Goal: Task Accomplishment & Management: Manage account settings

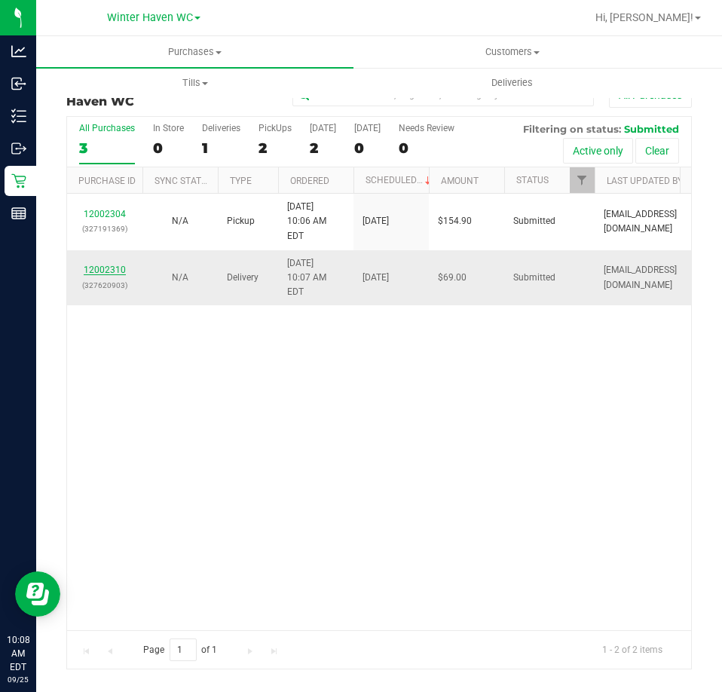
click at [114, 265] on link "12002310" at bounding box center [105, 270] width 42 height 11
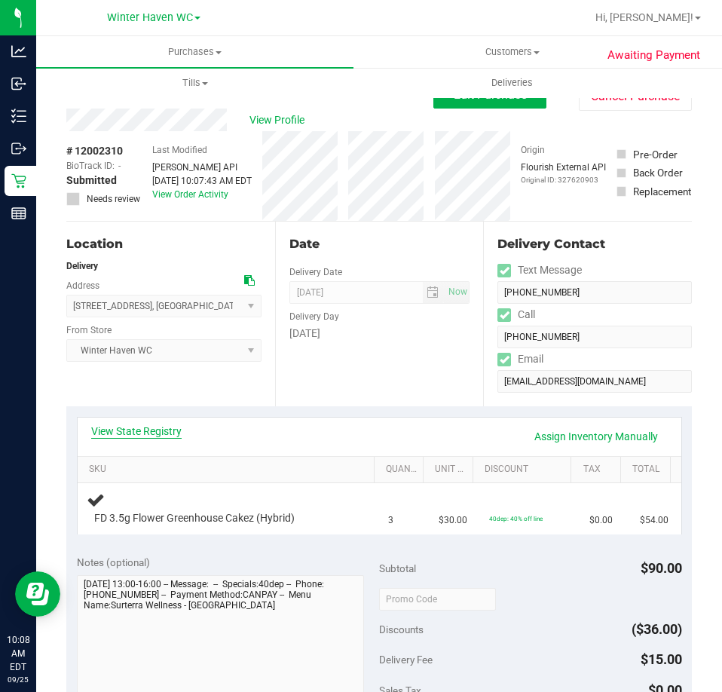
click at [156, 430] on link "View State Registry" at bounding box center [136, 431] width 90 height 15
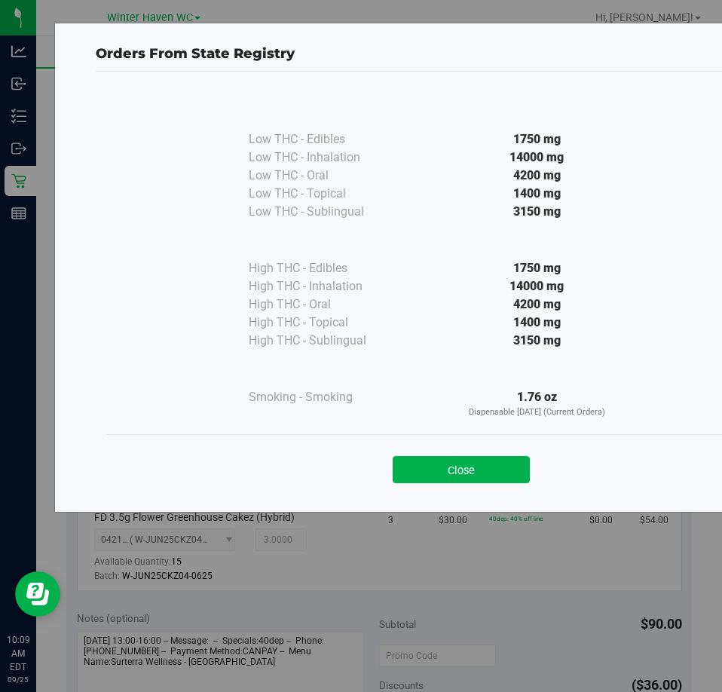
click at [475, 453] on div "Close" at bounding box center [461, 465] width 686 height 38
click at [460, 467] on button "Close" at bounding box center [461, 469] width 137 height 27
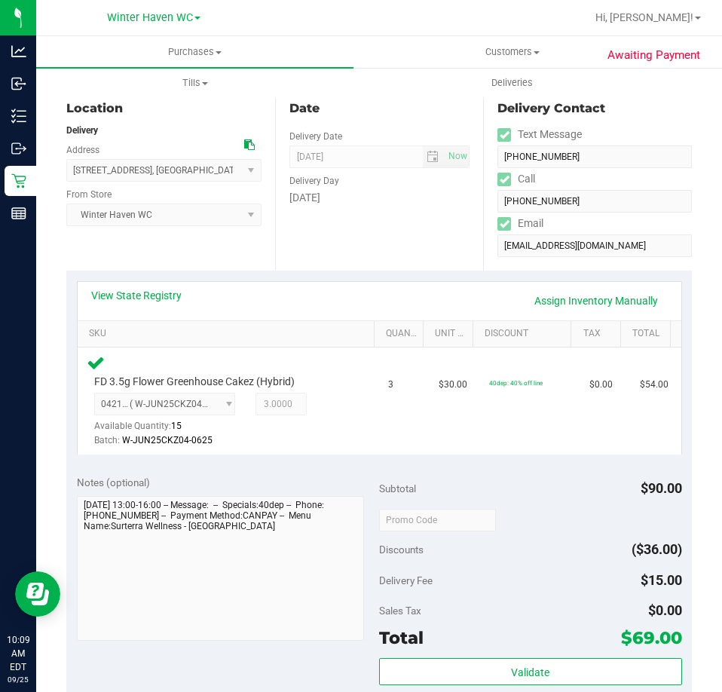
scroll to position [301, 0]
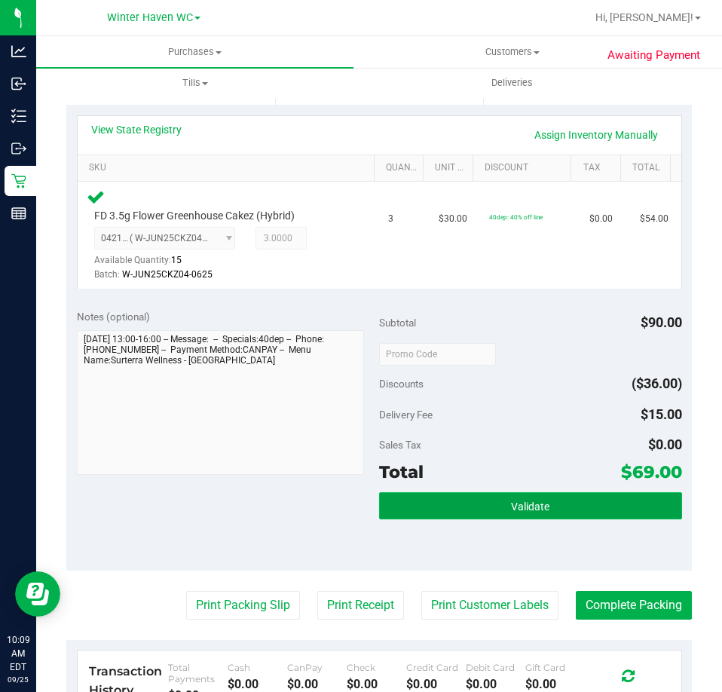
click at [574, 496] on button "Validate" at bounding box center [530, 505] width 303 height 27
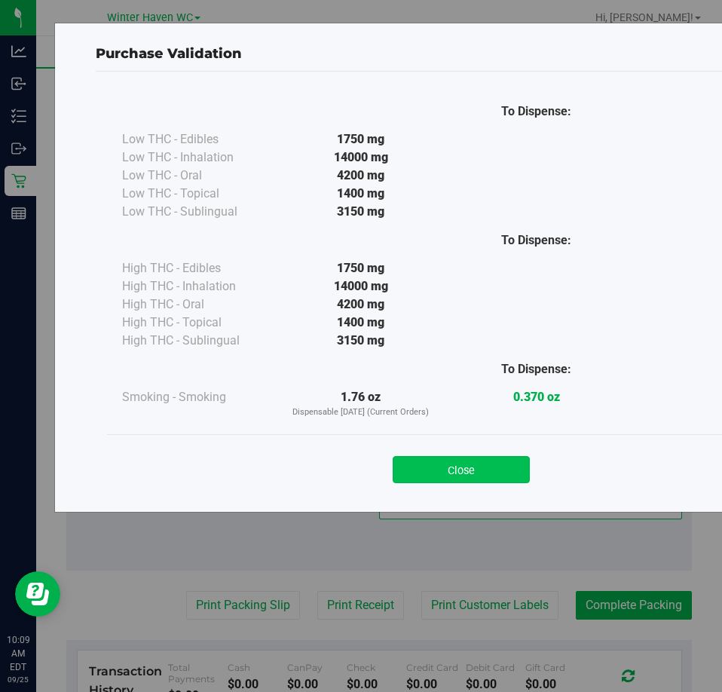
click at [498, 464] on button "Close" at bounding box center [461, 469] width 137 height 27
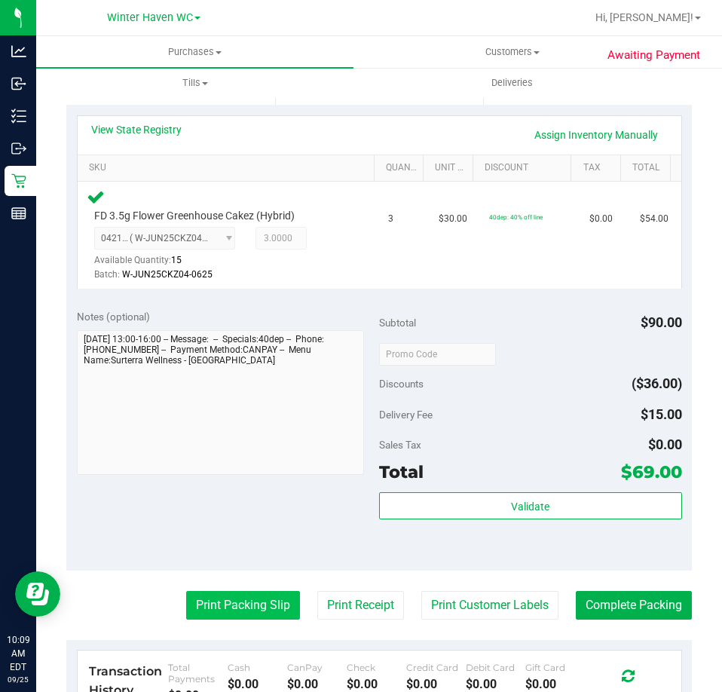
click at [228, 598] on button "Print Packing Slip" at bounding box center [243, 605] width 114 height 29
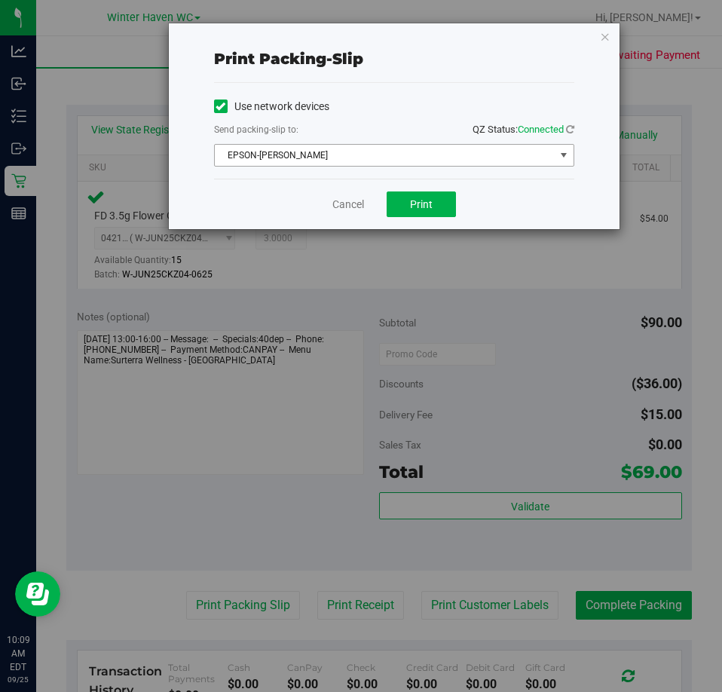
click at [385, 151] on span "EPSON-JAMES BUCHANAN" at bounding box center [385, 155] width 340 height 21
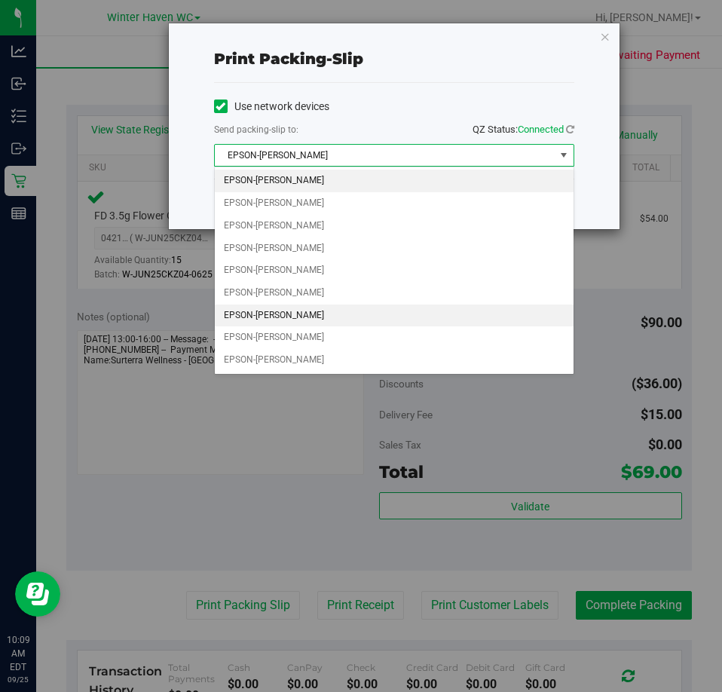
click at [295, 313] on li "EPSON-JAMES-OTTO" at bounding box center [394, 315] width 359 height 23
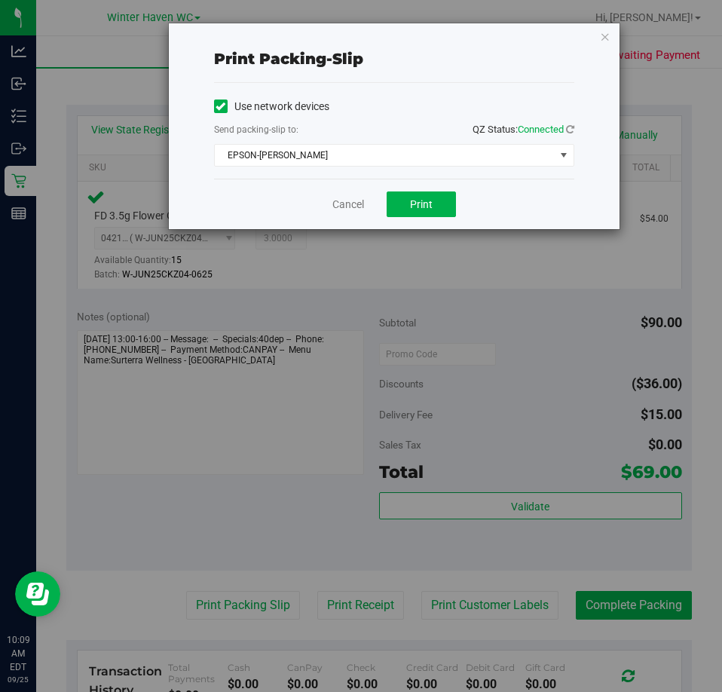
click at [261, 197] on div "Cancel Print" at bounding box center [394, 204] width 360 height 50
click at [428, 198] on span "Print" at bounding box center [421, 204] width 23 height 12
click at [616, 41] on div "Print packing-slip Use network devices Send packing-slip to: QZ Status: Connect…" at bounding box center [394, 126] width 451 height 206
click at [602, 38] on icon "button" at bounding box center [605, 36] width 11 height 18
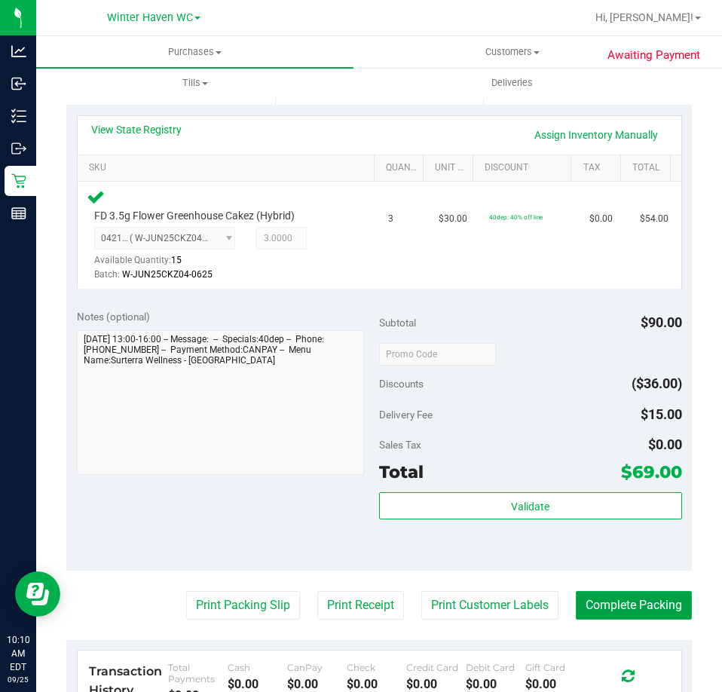
click at [604, 597] on button "Complete Packing" at bounding box center [634, 605] width 116 height 29
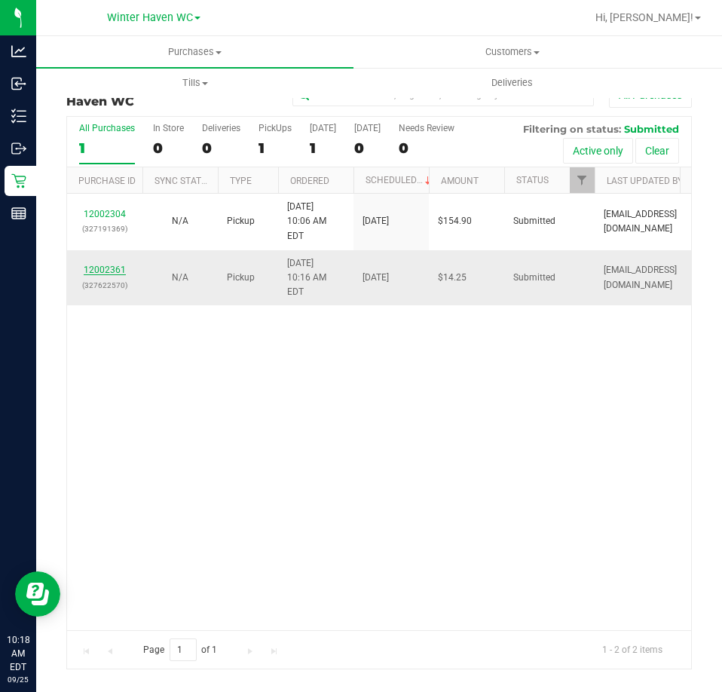
click at [106, 265] on link "12002361" at bounding box center [105, 270] width 42 height 11
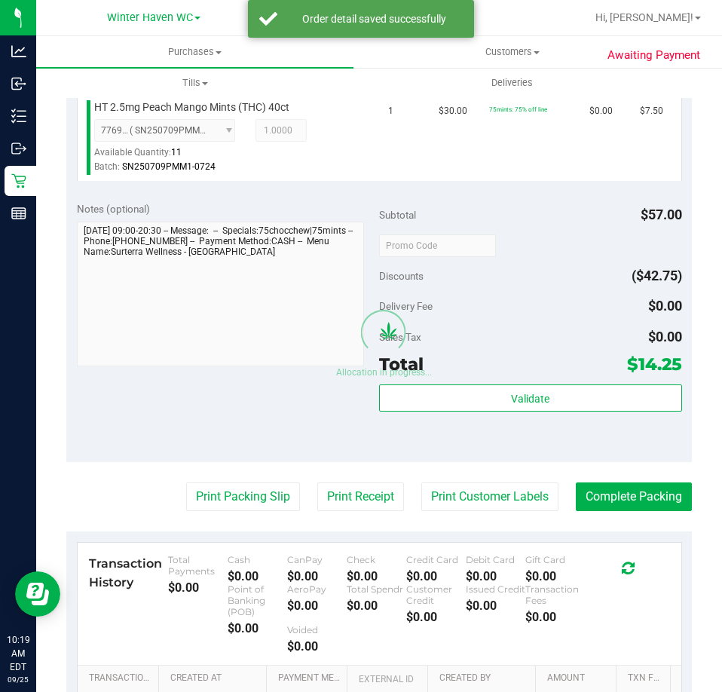
scroll to position [528, 0]
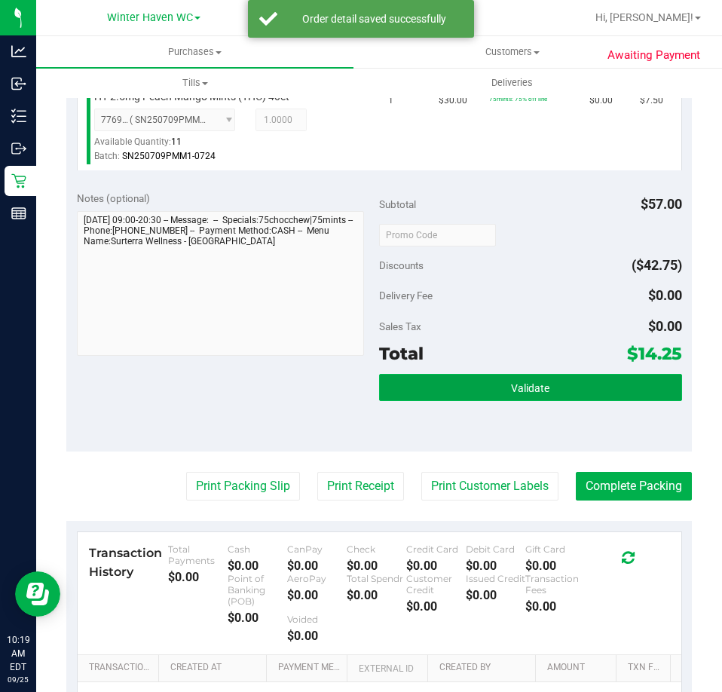
click at [476, 392] on button "Validate" at bounding box center [530, 387] width 303 height 27
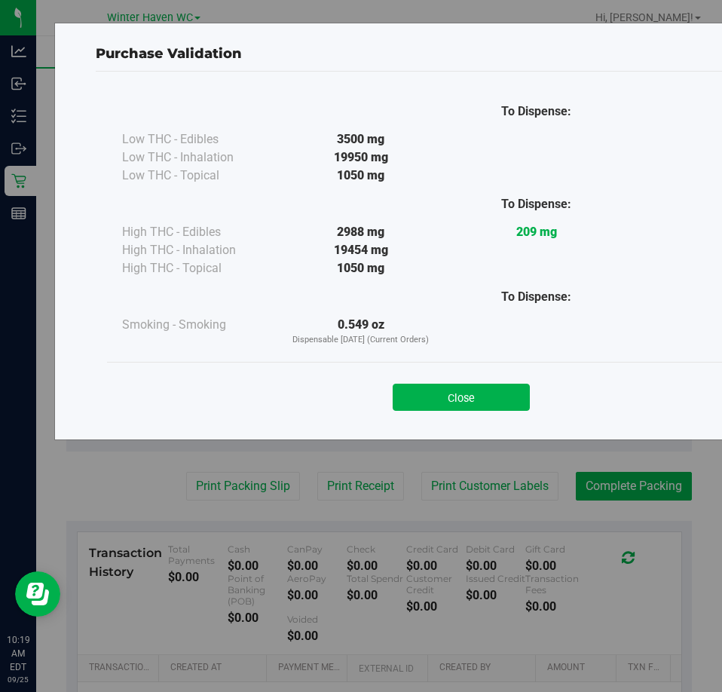
click at [476, 392] on button "Close" at bounding box center [461, 397] width 137 height 27
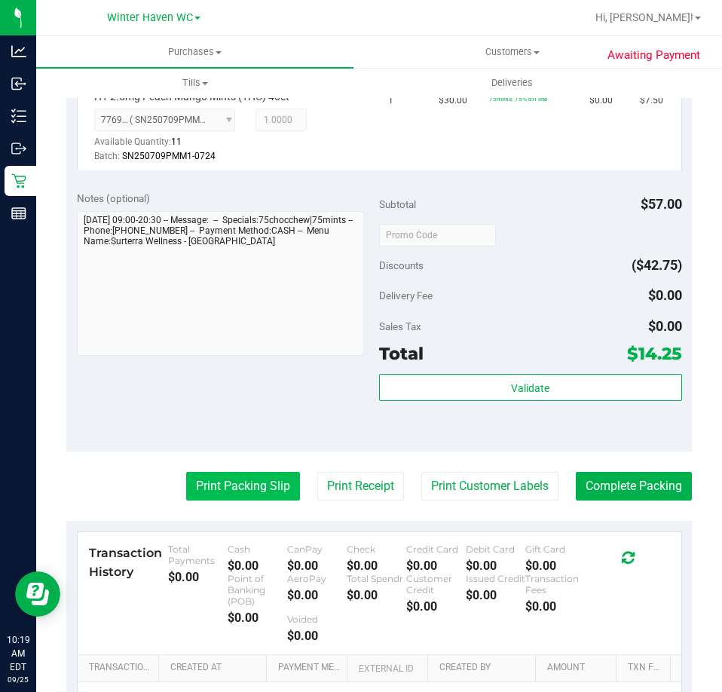
click at [268, 476] on button "Print Packing Slip" at bounding box center [243, 486] width 114 height 29
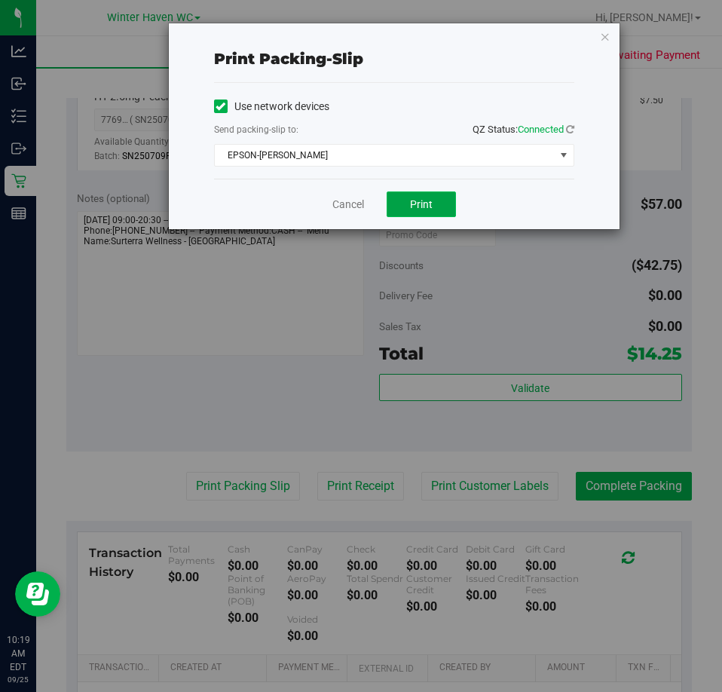
click at [442, 207] on button "Print" at bounding box center [421, 204] width 69 height 26
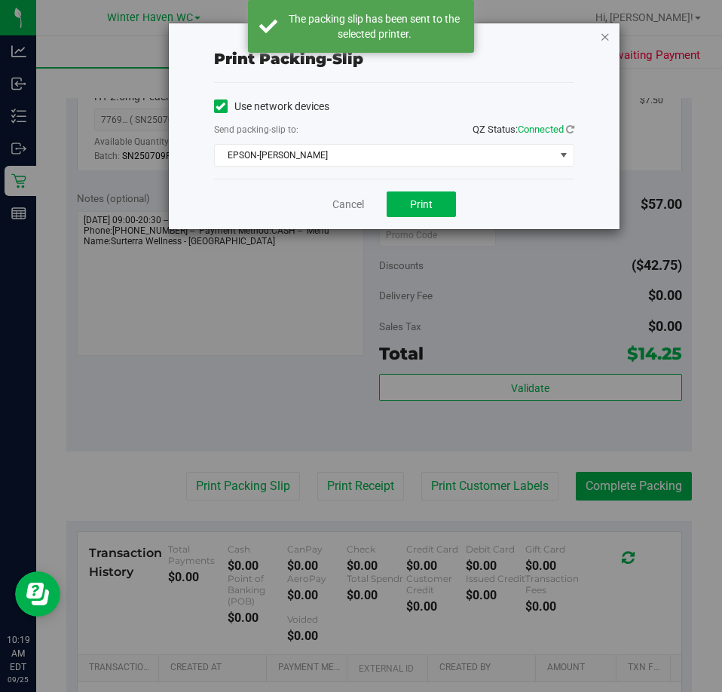
click at [604, 35] on icon "button" at bounding box center [605, 36] width 11 height 18
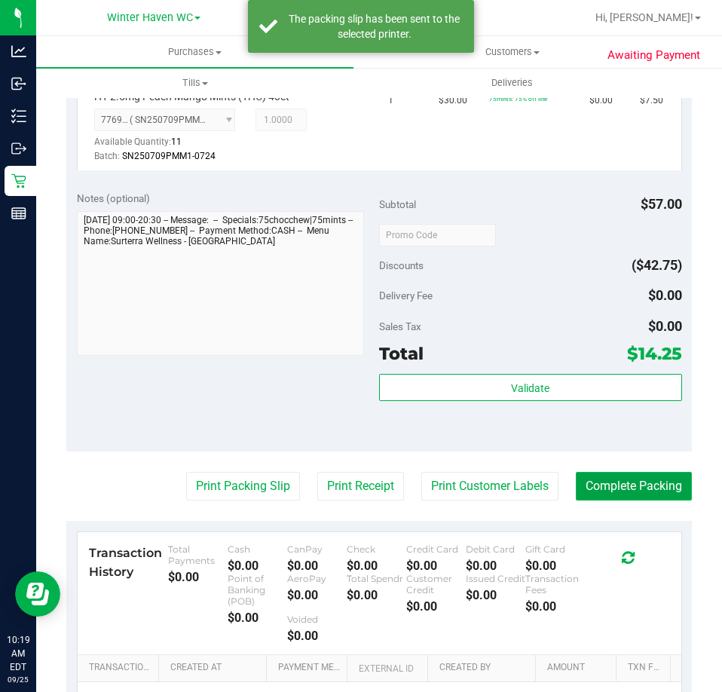
click at [655, 479] on button "Complete Packing" at bounding box center [634, 486] width 116 height 29
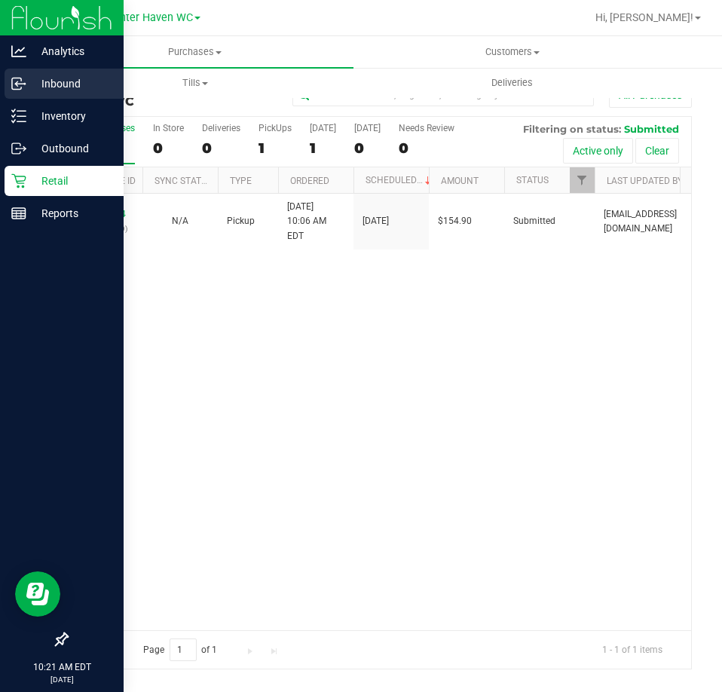
click at [26, 81] on icon at bounding box center [18, 83] width 15 height 15
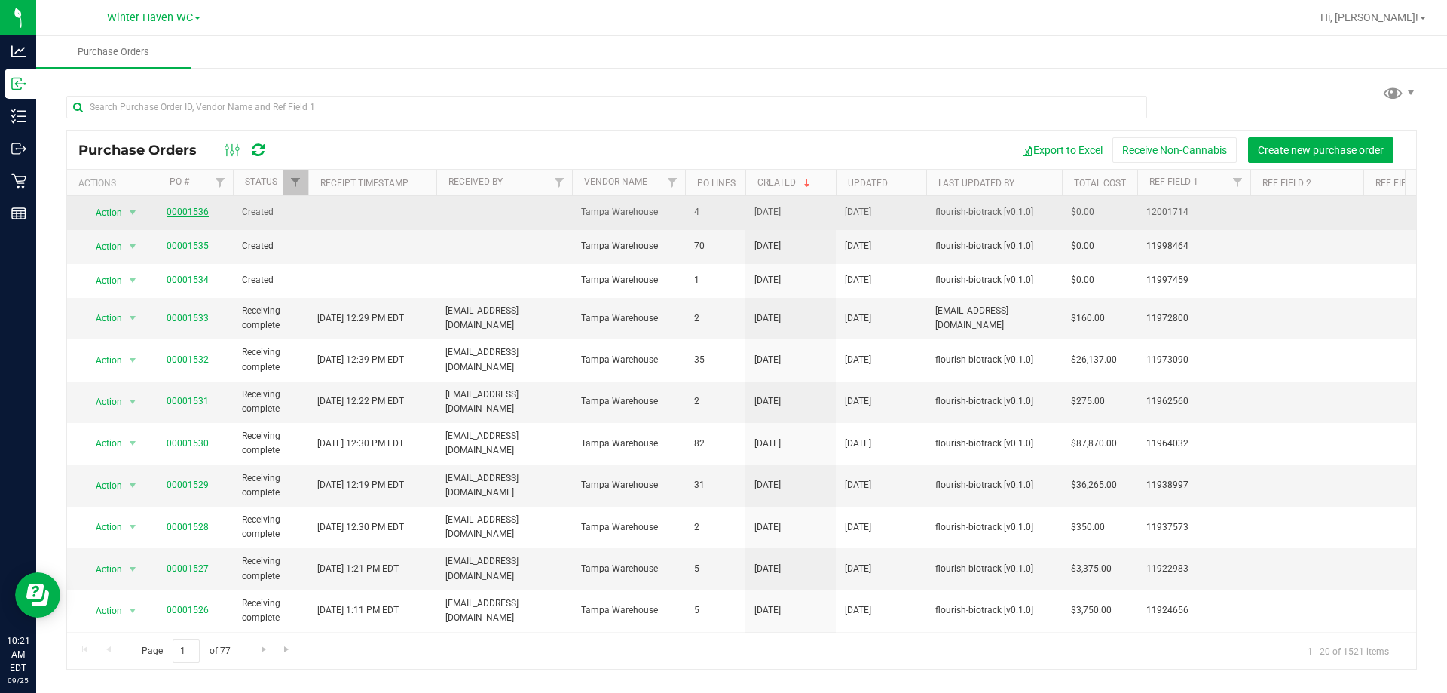
click at [189, 209] on link "00001536" at bounding box center [188, 212] width 42 height 11
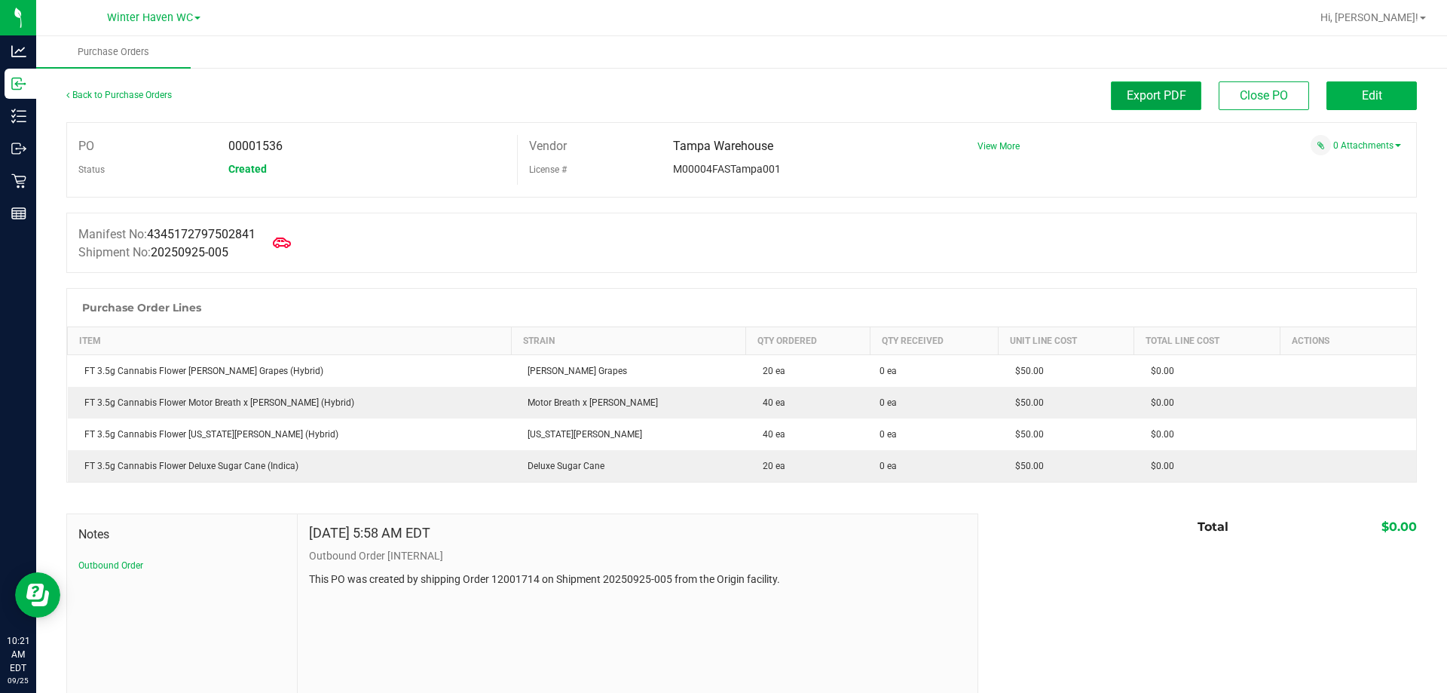
click at [721, 101] on span "Export PDF" at bounding box center [1157, 95] width 60 height 14
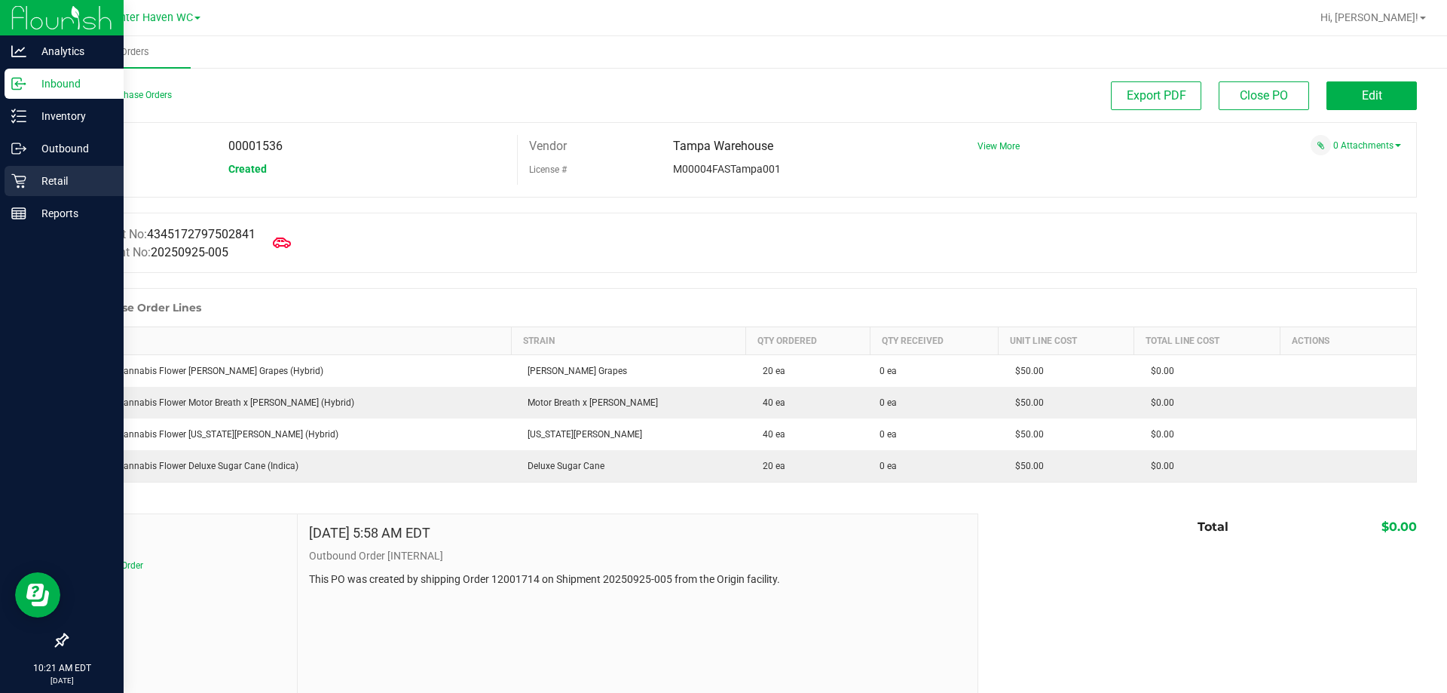
click at [53, 171] on div "Retail" at bounding box center [64, 181] width 119 height 30
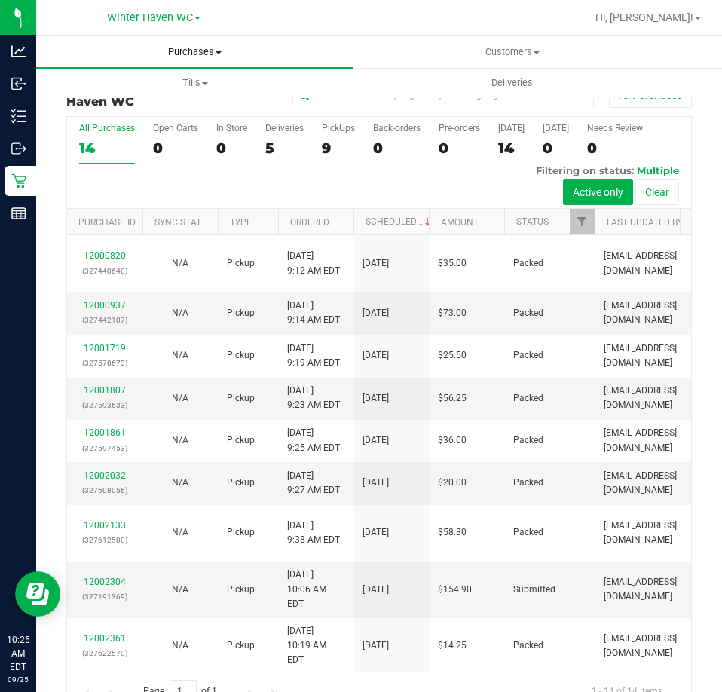
click at [207, 53] on span "Purchases" at bounding box center [194, 52] width 317 height 14
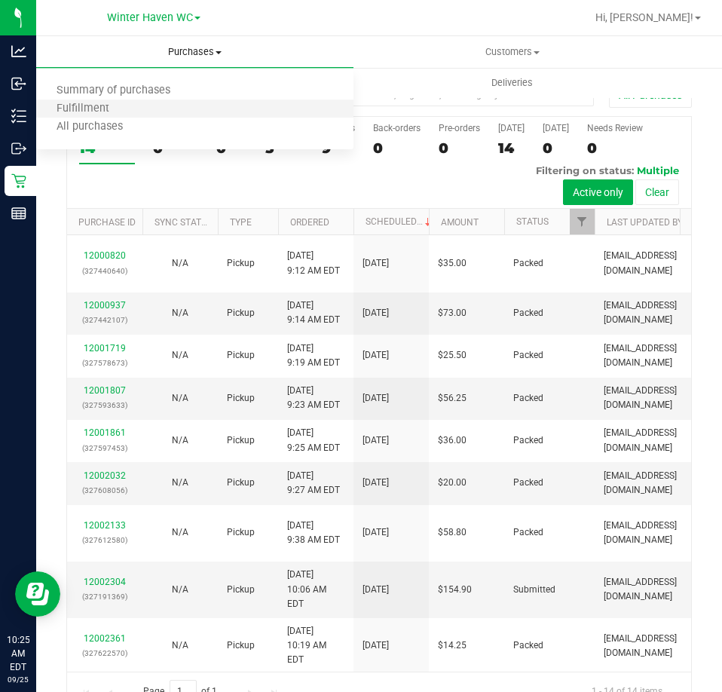
click at [197, 106] on li "Fulfillment" at bounding box center [194, 109] width 317 height 18
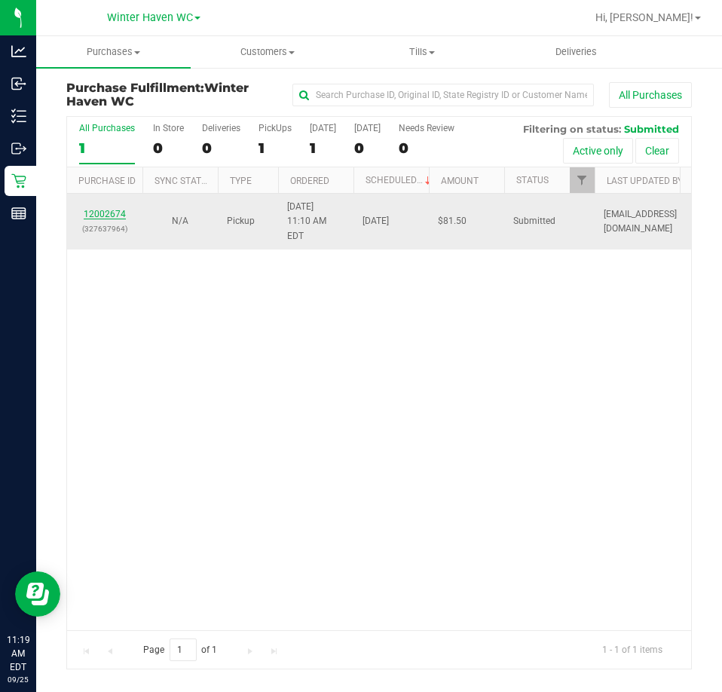
click at [113, 209] on link "12002674" at bounding box center [105, 214] width 42 height 11
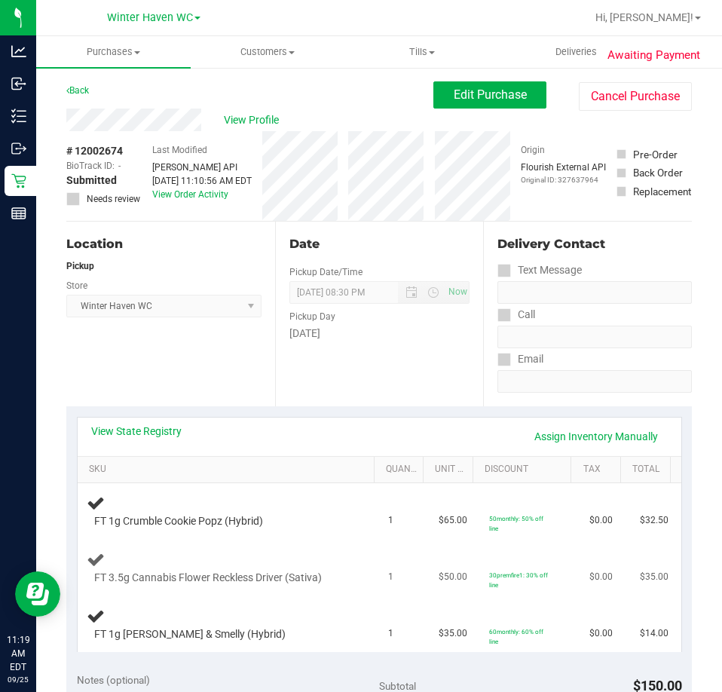
click at [241, 566] on div "FT 3.5g Cannabis Flower Reckless Driver (Sativa)" at bounding box center [229, 567] width 284 height 35
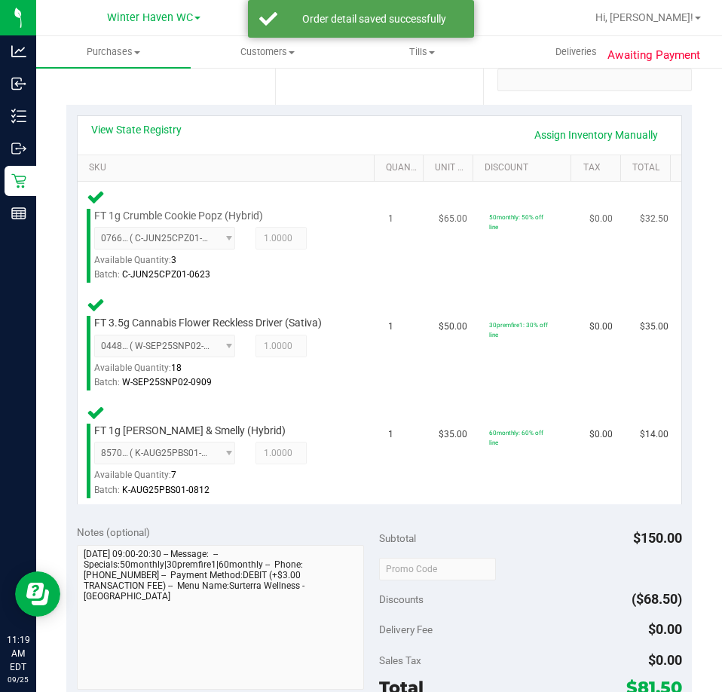
scroll to position [528, 0]
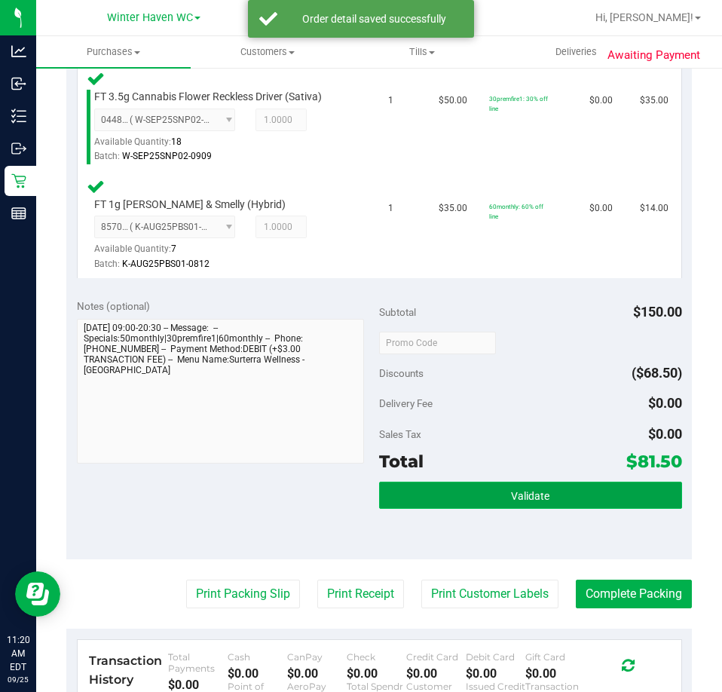
click at [555, 502] on button "Validate" at bounding box center [530, 495] width 303 height 27
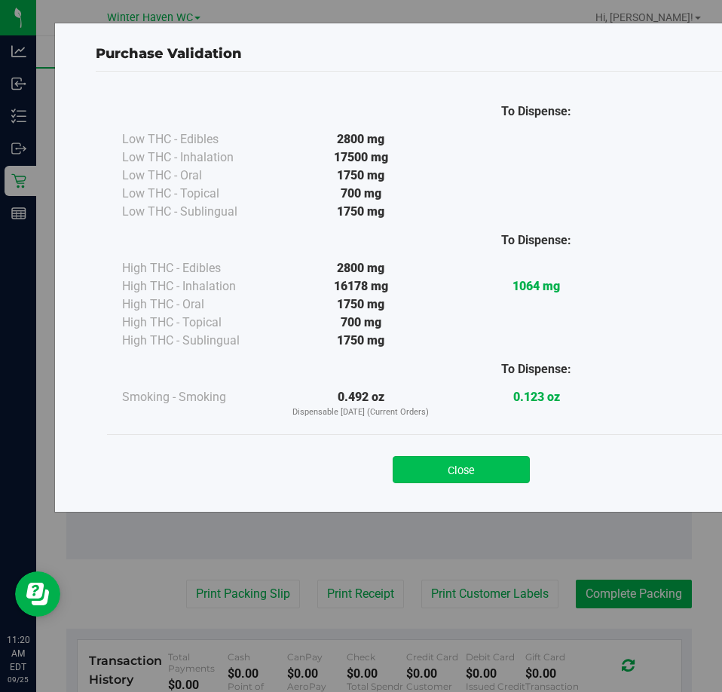
click at [418, 465] on button "Close" at bounding box center [461, 469] width 137 height 27
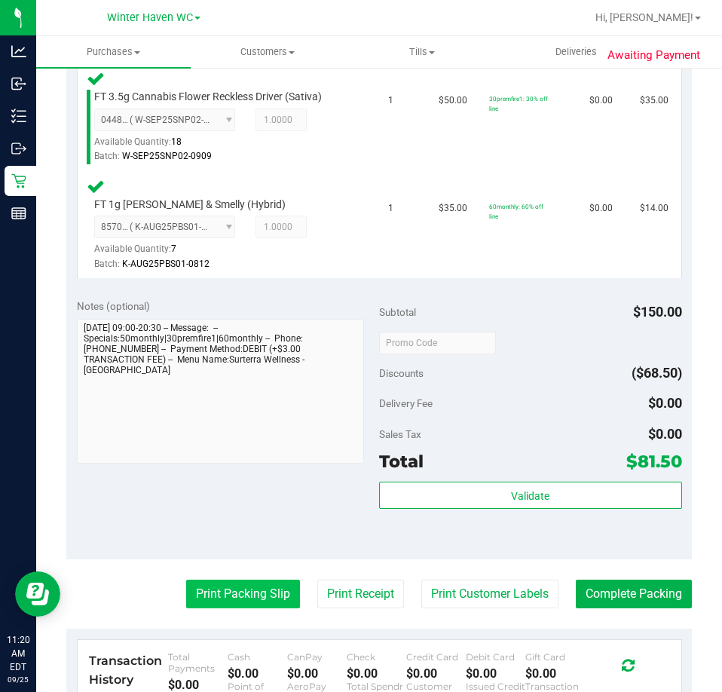
click at [218, 595] on button "Print Packing Slip" at bounding box center [243, 594] width 114 height 29
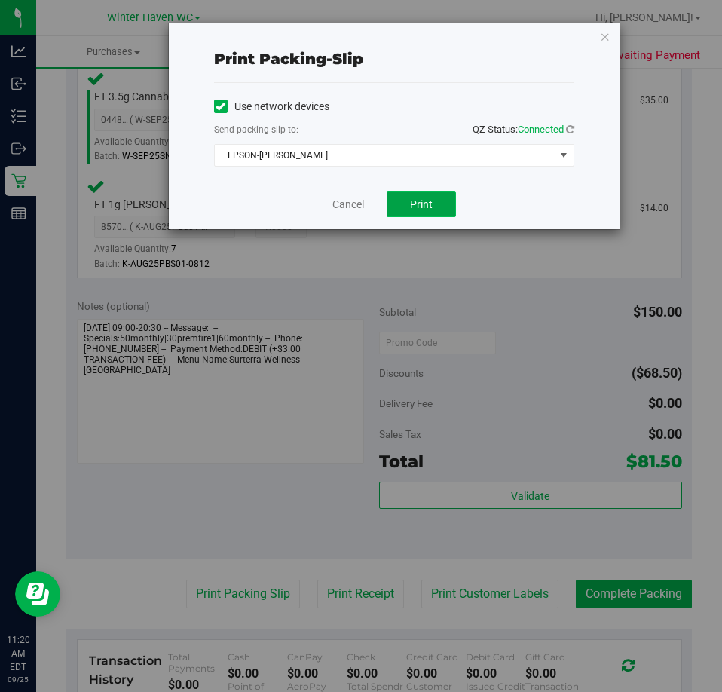
click at [406, 194] on button "Print" at bounding box center [421, 204] width 69 height 26
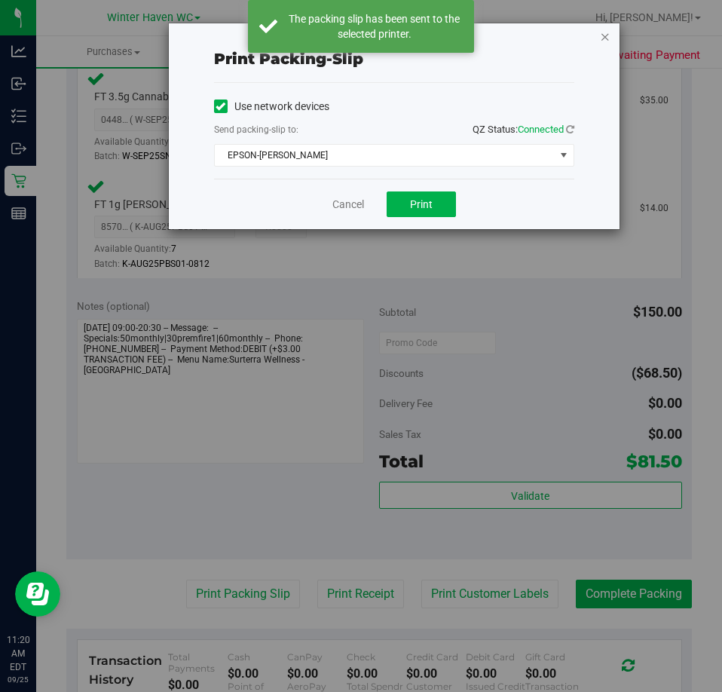
click at [604, 35] on icon "button" at bounding box center [605, 36] width 11 height 18
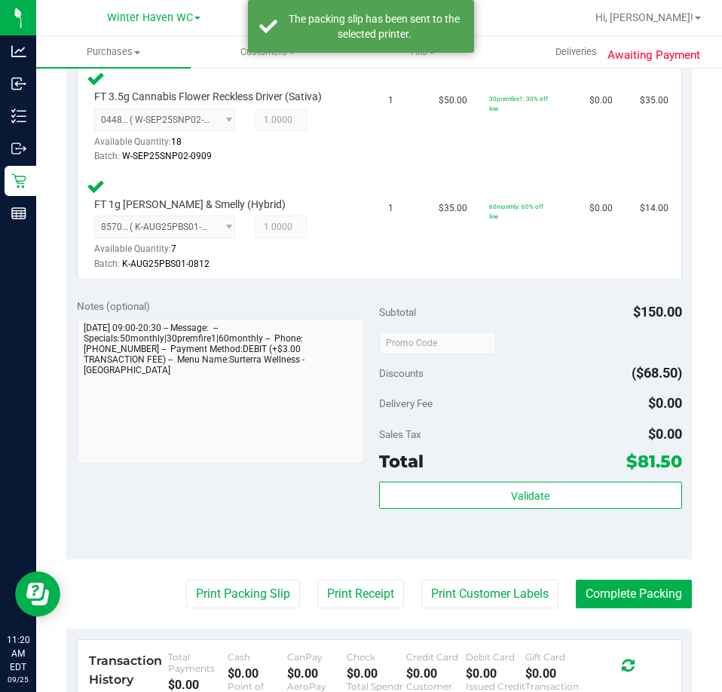
click at [641, 574] on purchase-details "Back Edit Purchase Cancel Purchase View Profile # 12002674 BioTrack ID: - Submi…" at bounding box center [379, 252] width 626 height 1397
click at [641, 586] on button "Complete Packing" at bounding box center [634, 594] width 116 height 29
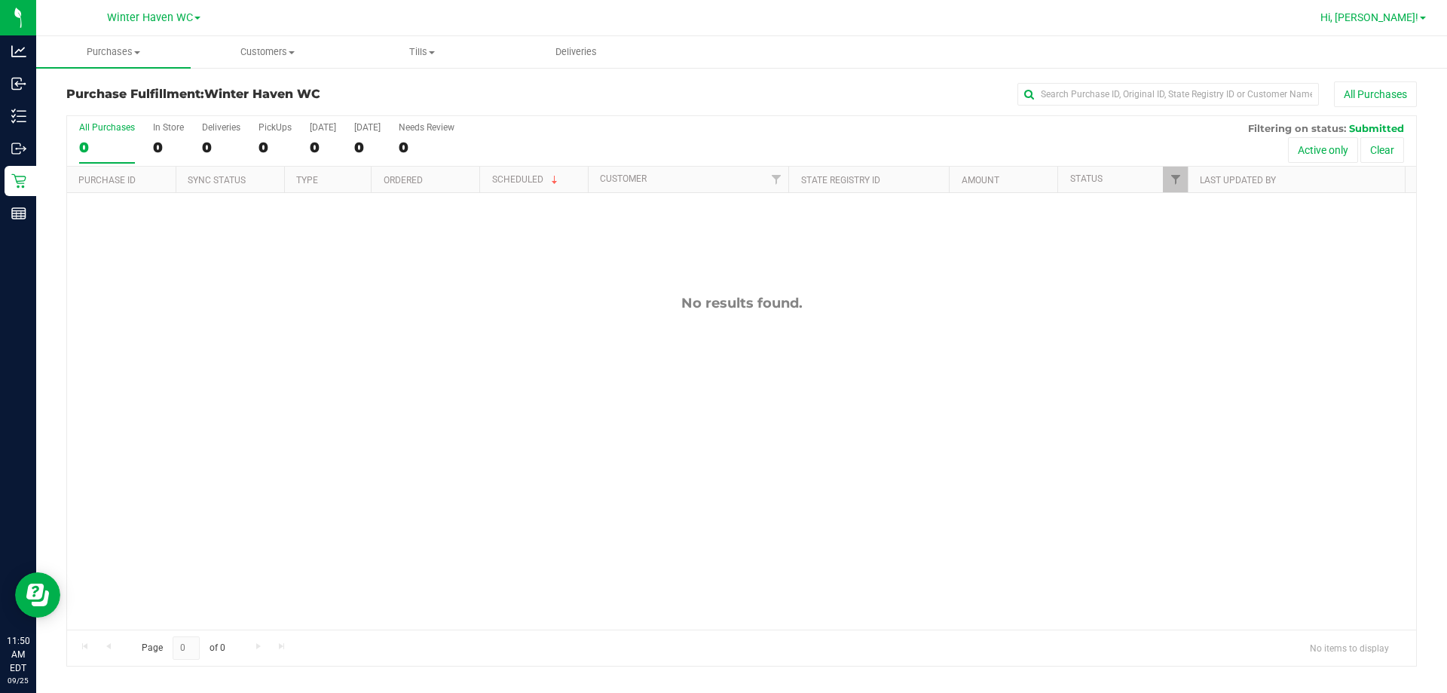
click at [721, 11] on link "Hi, [PERSON_NAME]!" at bounding box center [1373, 18] width 118 height 16
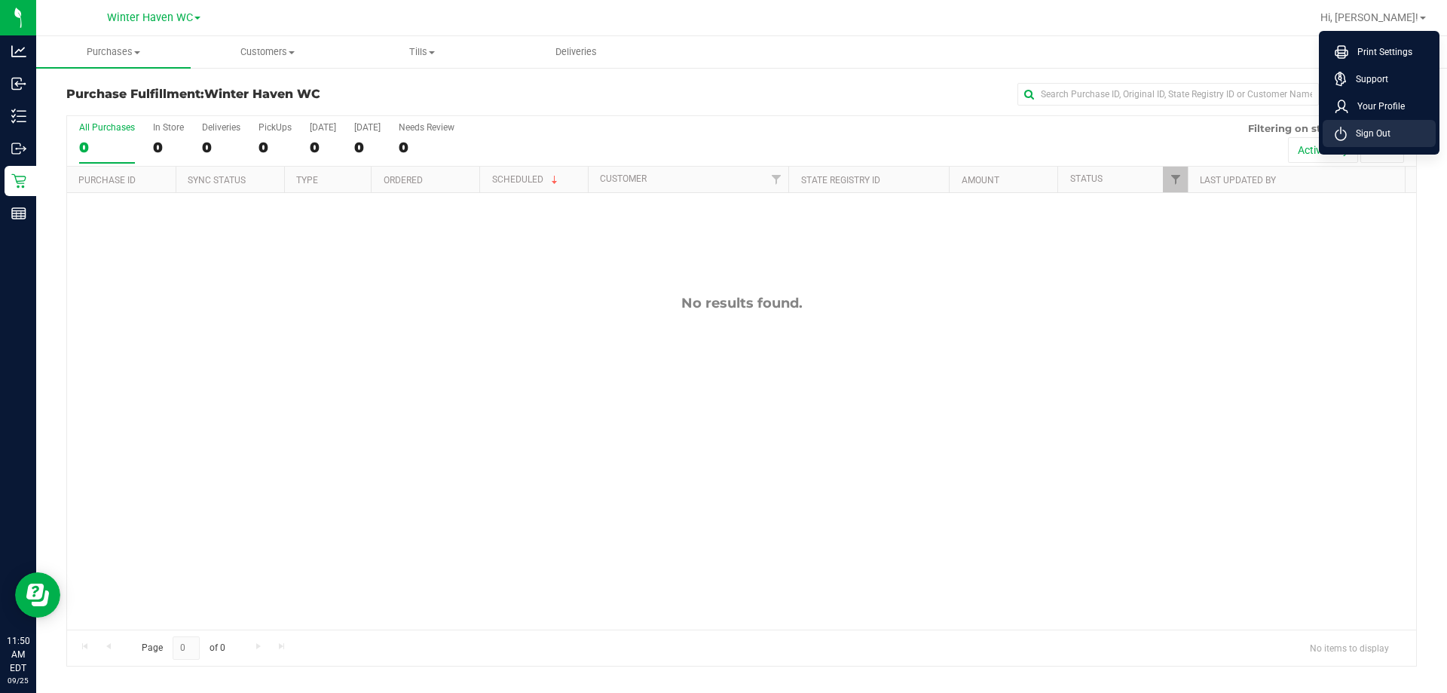
click at [721, 138] on span "Sign Out" at bounding box center [1369, 133] width 44 height 15
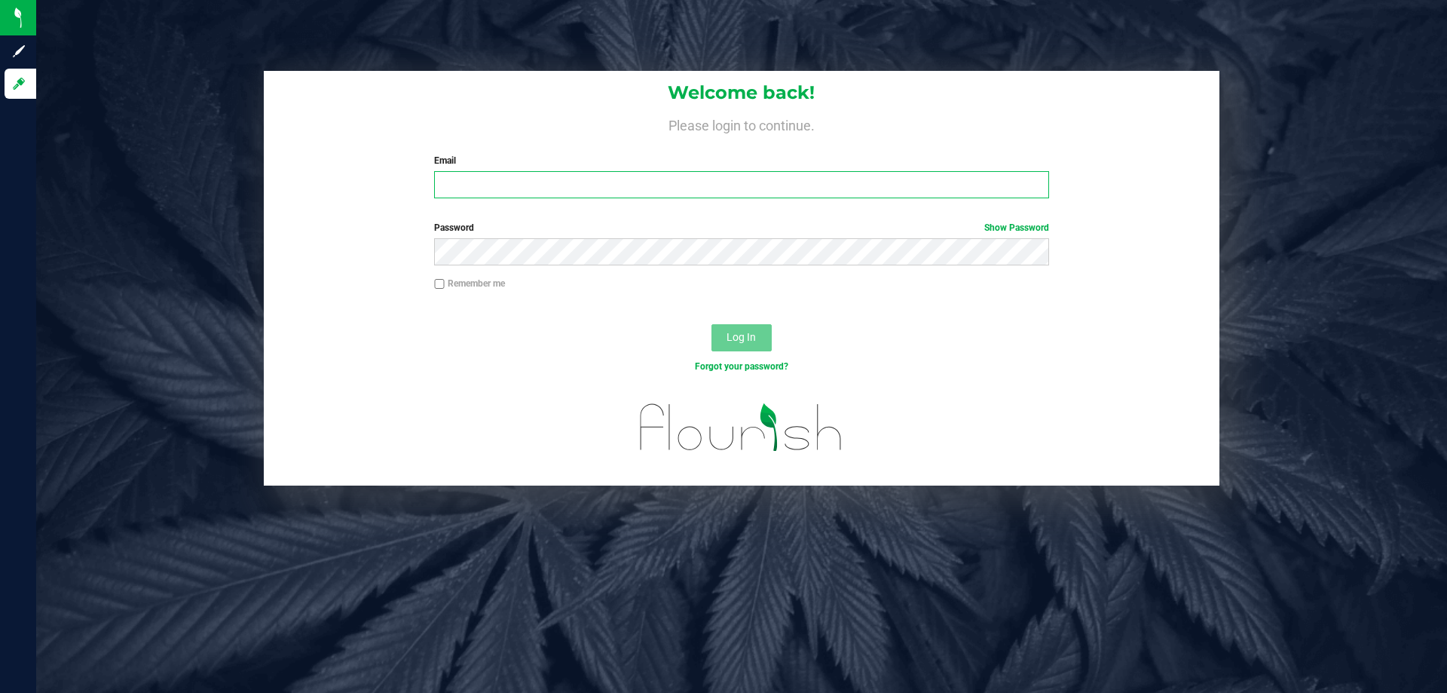
click at [573, 191] on input "Email" at bounding box center [741, 184] width 614 height 27
type input "cutaylor@liveparallel.com"
click at [711, 324] on button "Log In" at bounding box center [741, 337] width 60 height 27
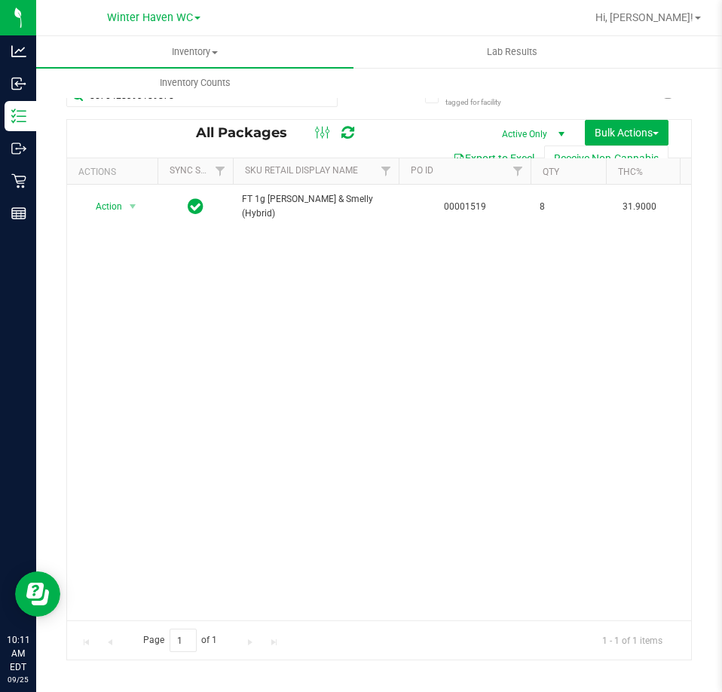
click at [325, 101] on icon at bounding box center [325, 93] width 11 height 18
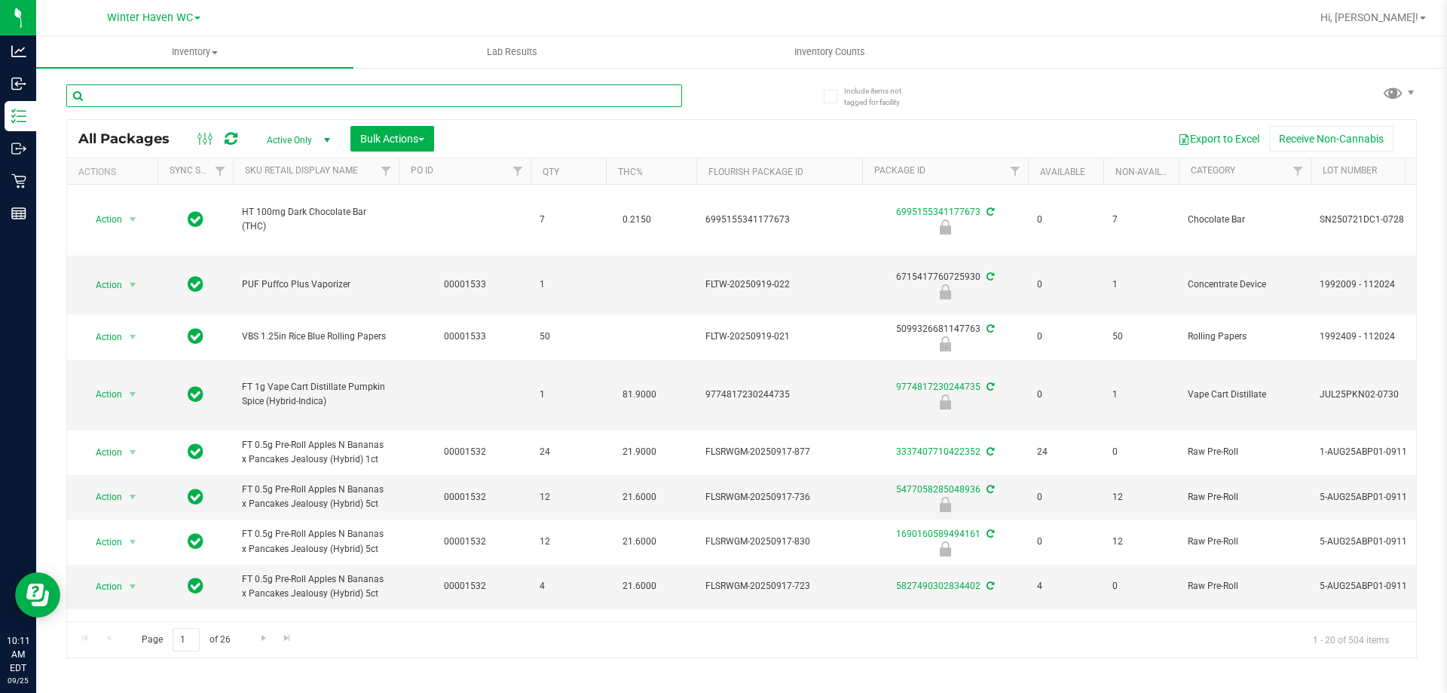
click at [240, 96] on input "text" at bounding box center [374, 95] width 616 height 23
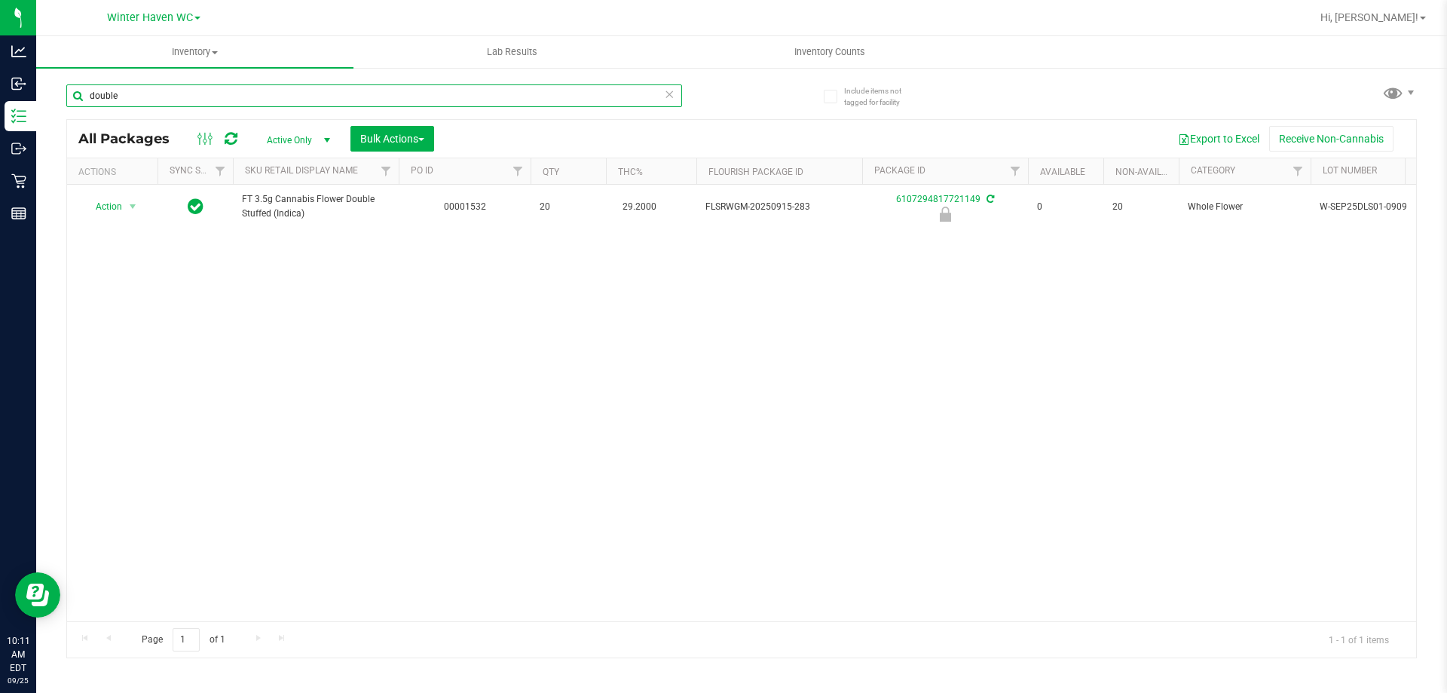
type input "double"
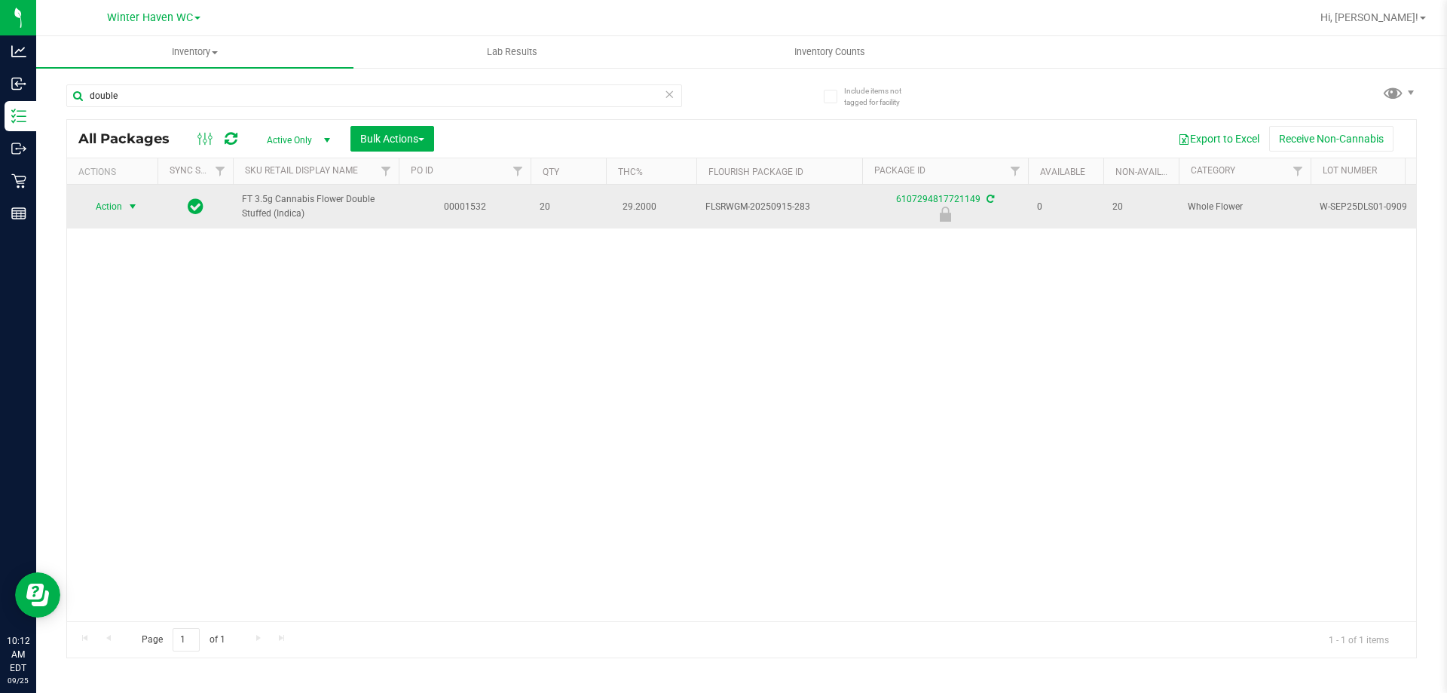
click at [118, 207] on span "Action" at bounding box center [102, 206] width 41 height 21
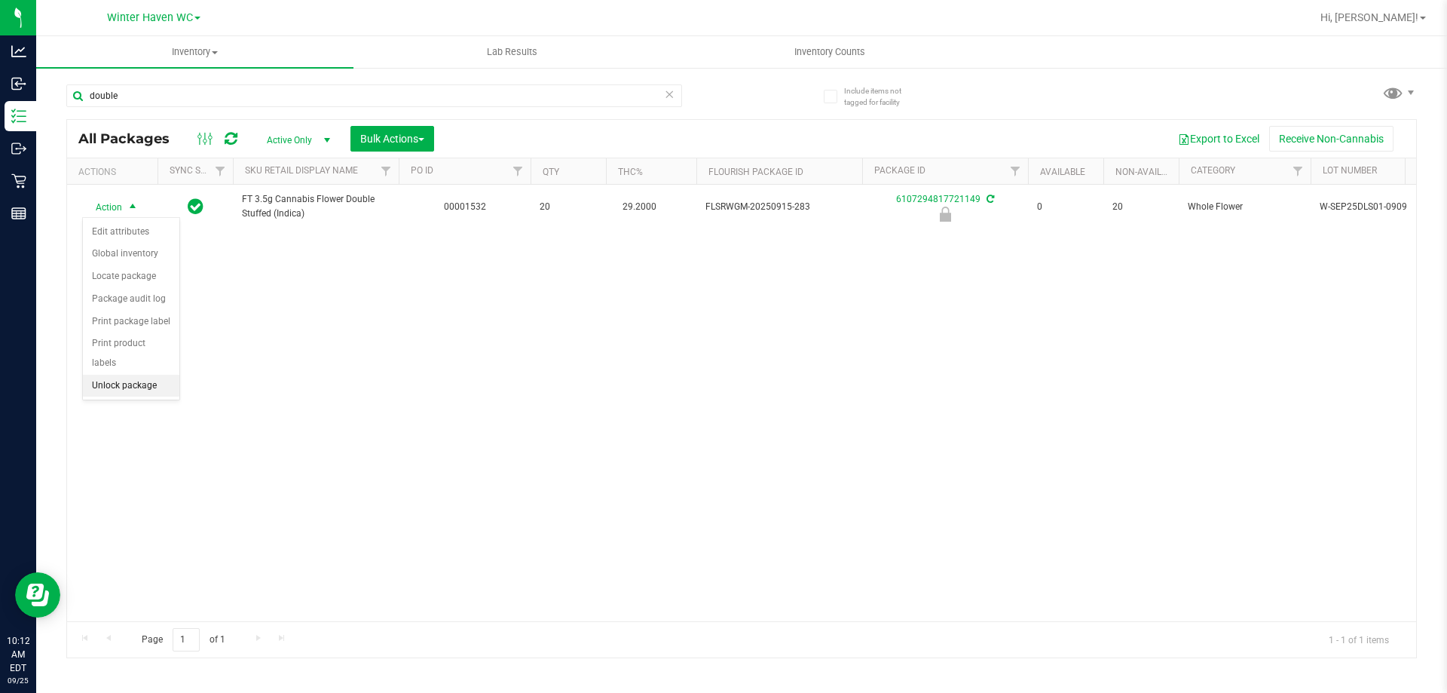
click at [163, 375] on li "Unlock package" at bounding box center [131, 386] width 96 height 23
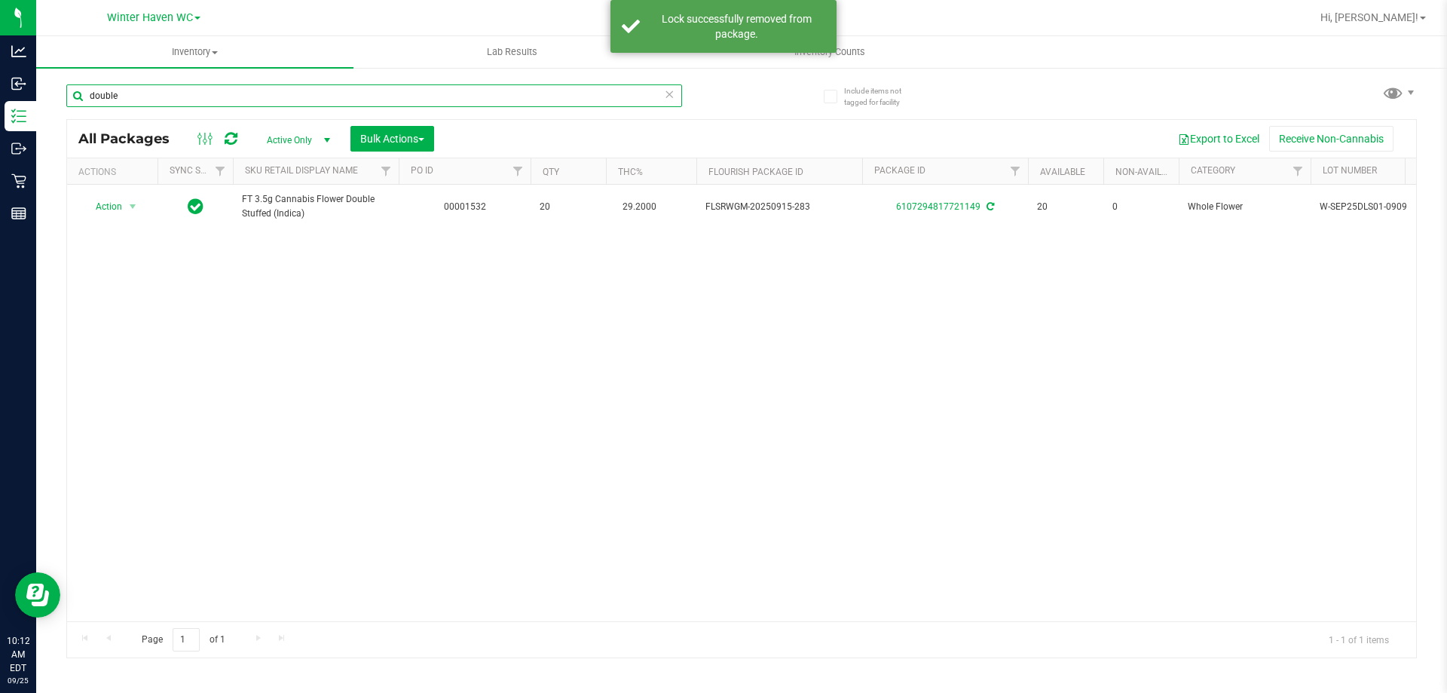
click at [187, 96] on input "double" at bounding box center [374, 95] width 616 height 23
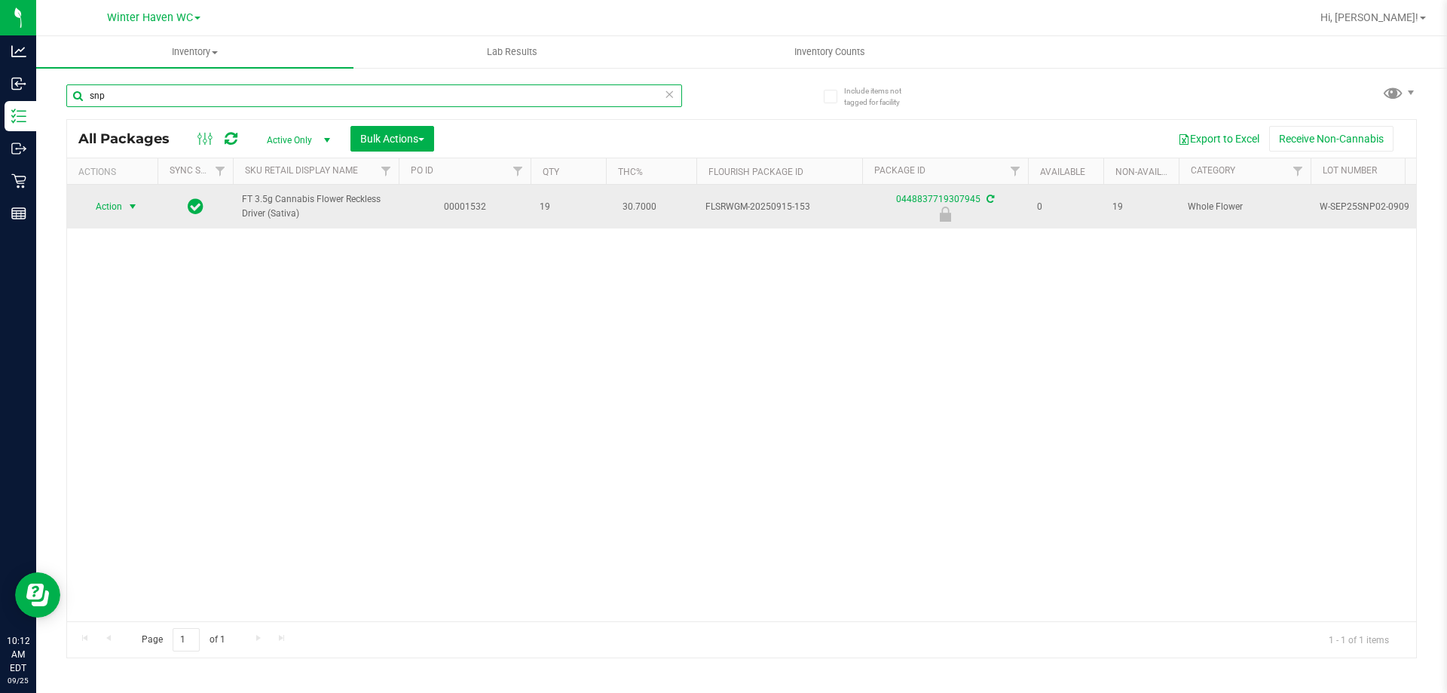
type input "snp"
click at [95, 210] on span "Action" at bounding box center [102, 206] width 41 height 21
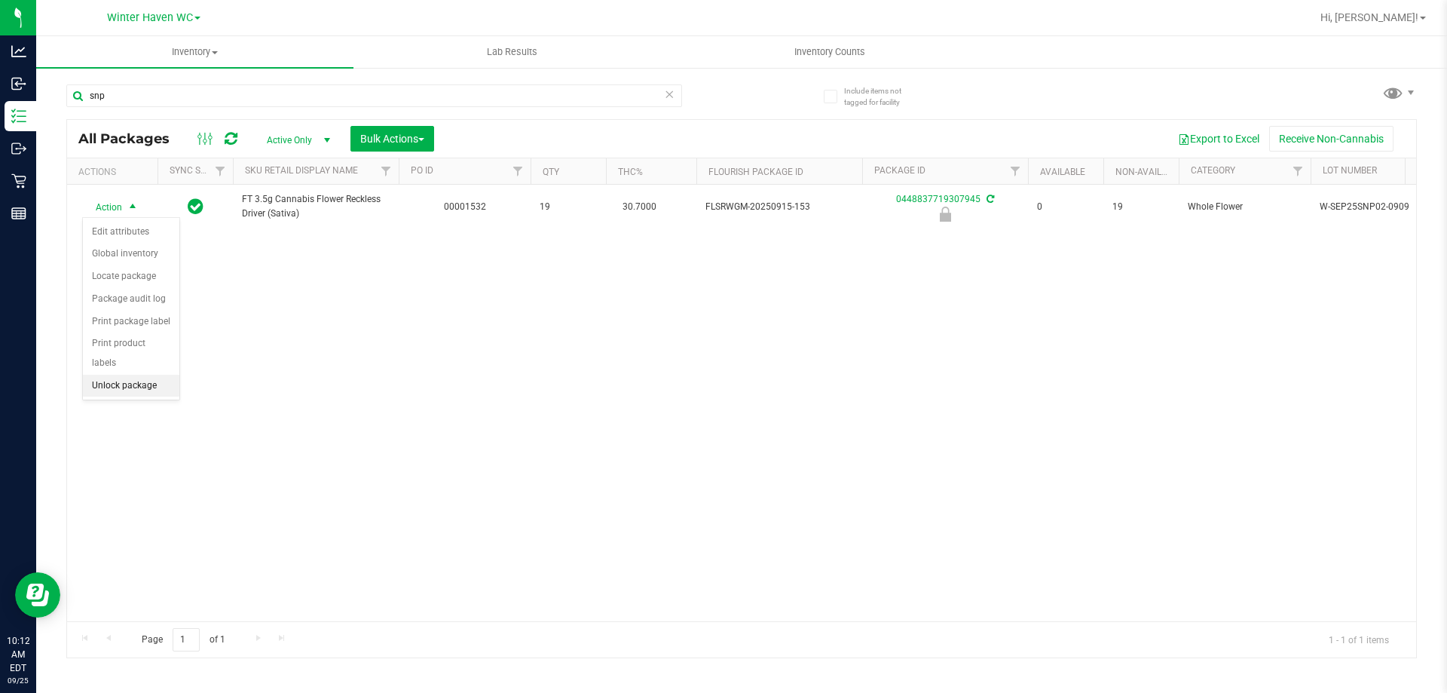
click at [145, 375] on li "Unlock package" at bounding box center [131, 386] width 96 height 23
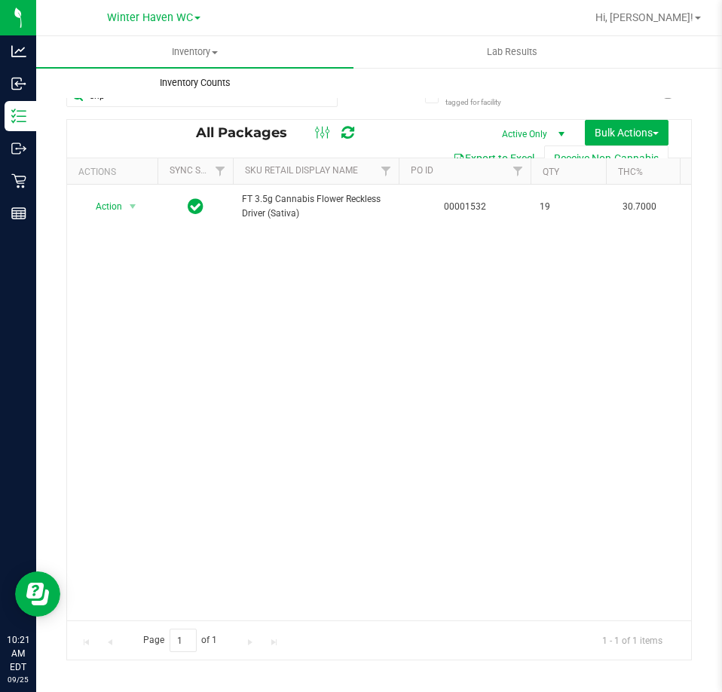
click at [228, 90] on uib-tab-heading "Inventory Counts" at bounding box center [195, 83] width 316 height 30
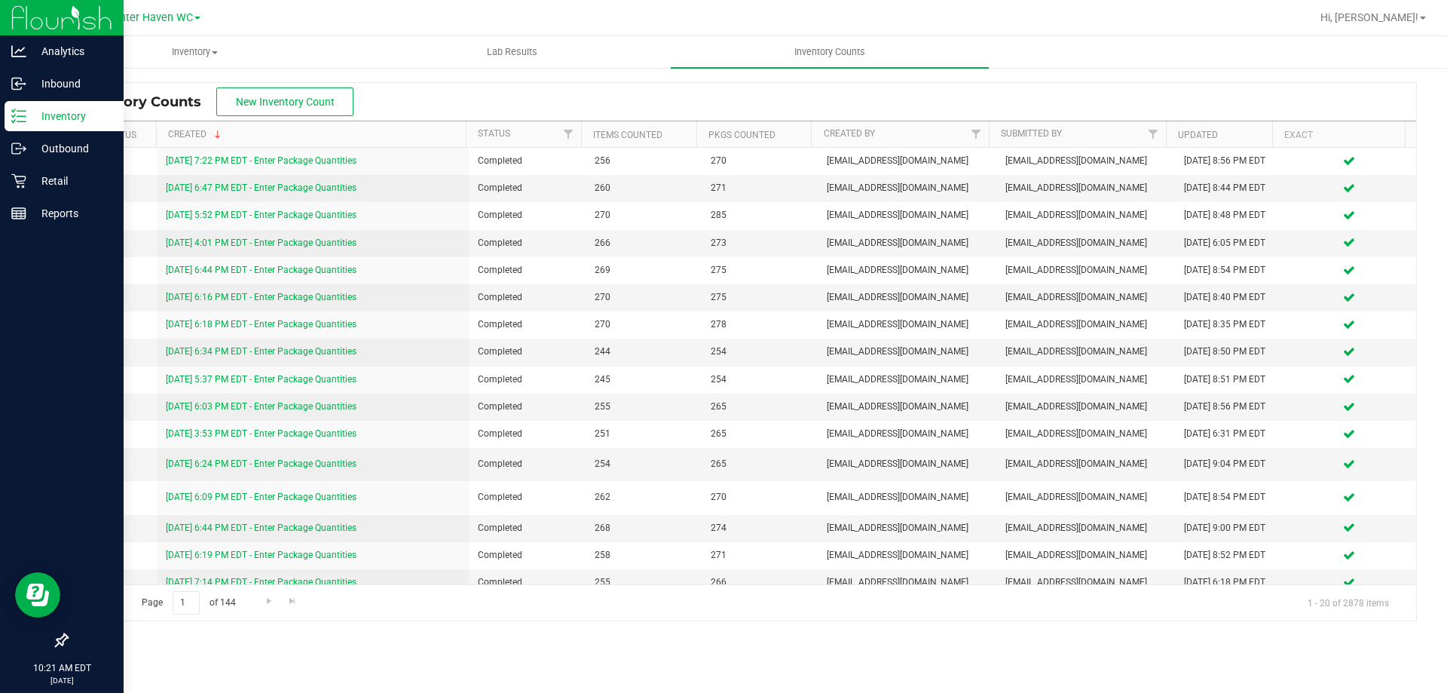
click at [35, 109] on p "Inventory" at bounding box center [71, 116] width 90 height 18
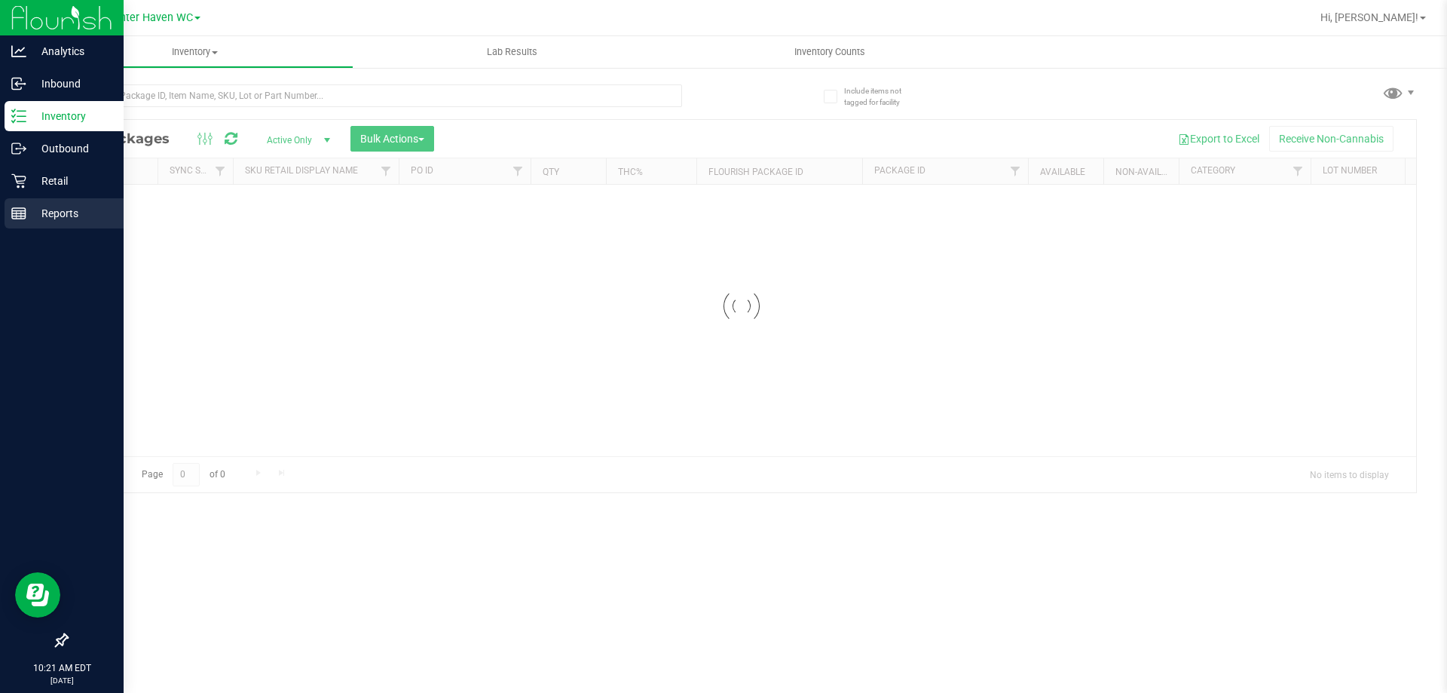
click at [63, 212] on p "Reports" at bounding box center [71, 213] width 90 height 18
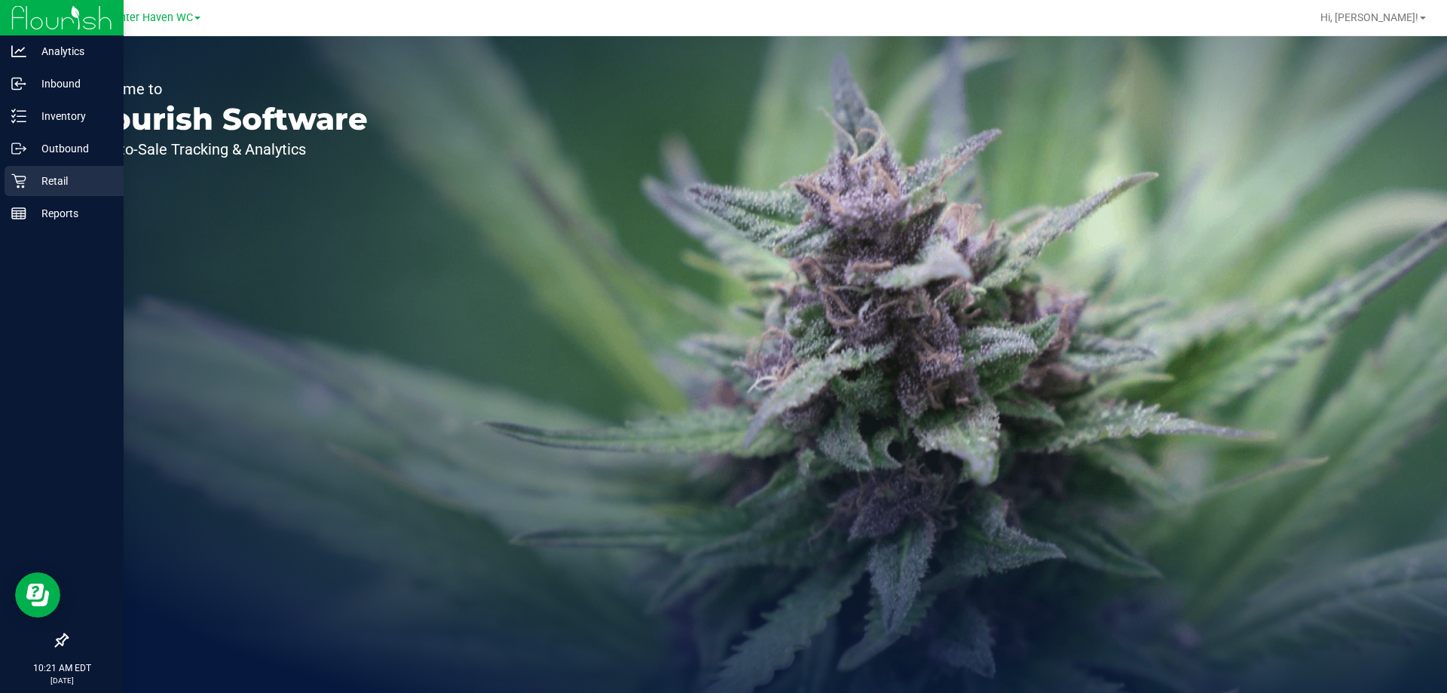
click at [12, 184] on icon at bounding box center [18, 180] width 15 height 15
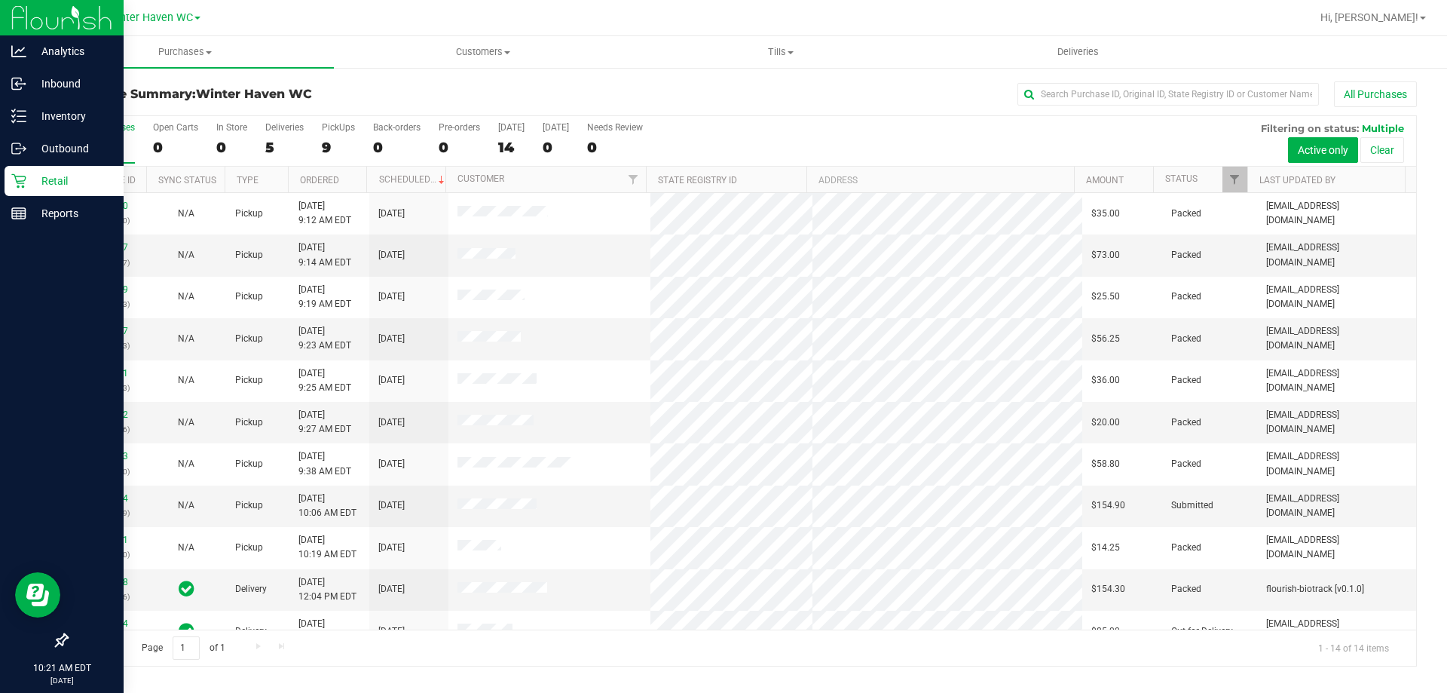
click at [26, 192] on div "Retail" at bounding box center [64, 181] width 119 height 30
click at [37, 203] on div "Reports" at bounding box center [64, 213] width 119 height 30
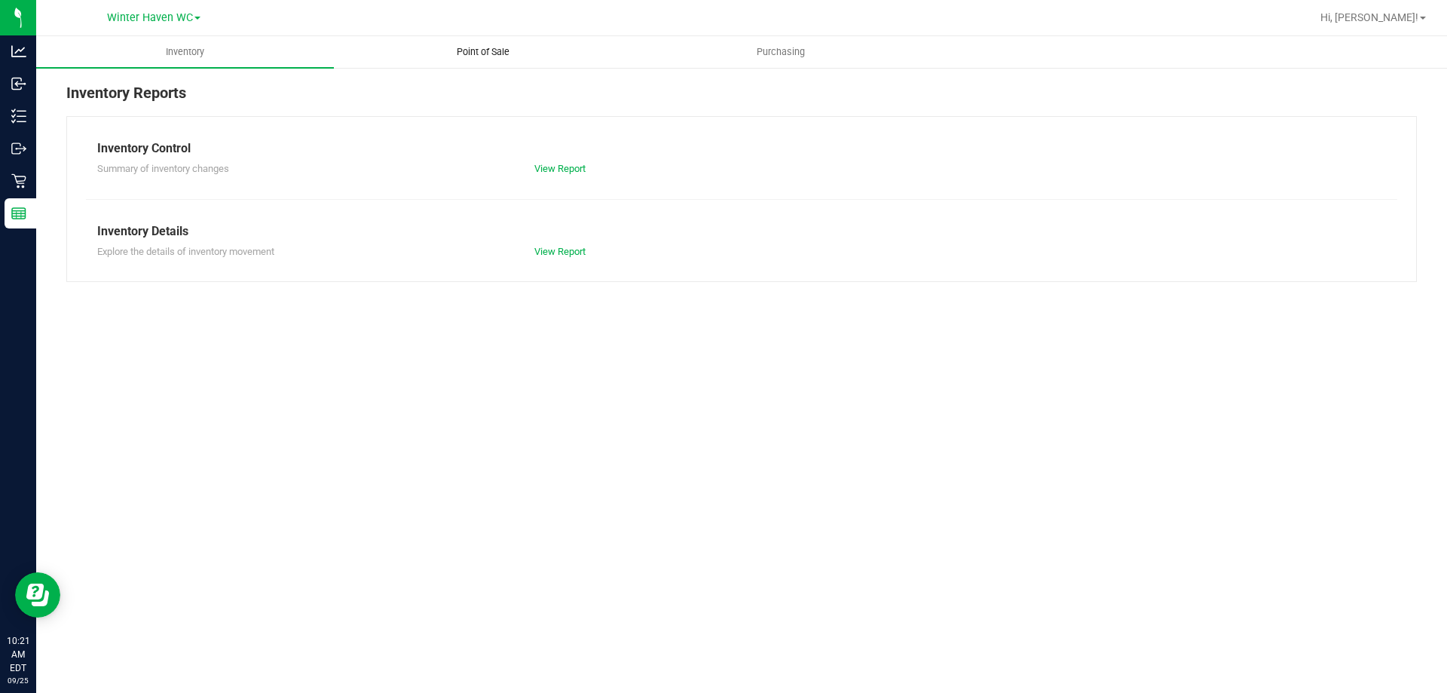
click at [490, 54] on span "Point of Sale" at bounding box center [482, 52] width 93 height 14
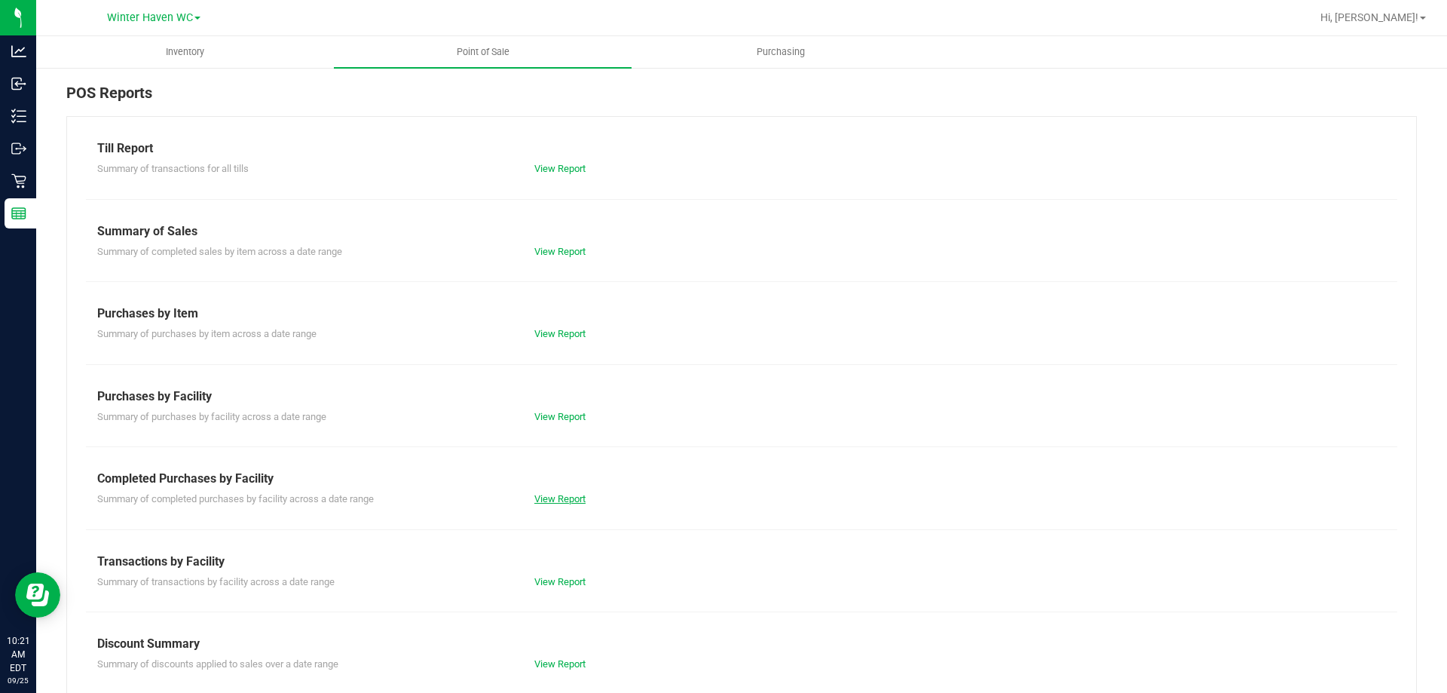
click at [549, 499] on link "View Report" at bounding box center [559, 498] width 51 height 11
